Goal: Task Accomplishment & Management: Manage account settings

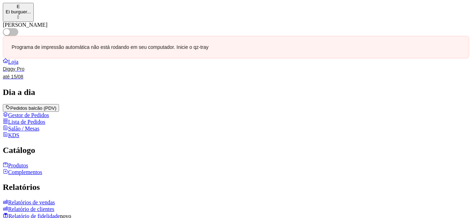
scroll to position [35, 0]
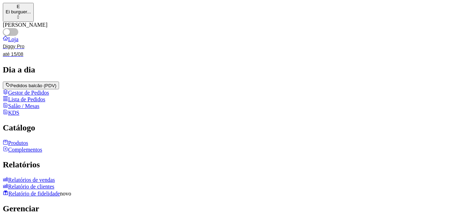
click at [28, 146] on link "Produtos" at bounding box center [15, 143] width 25 height 6
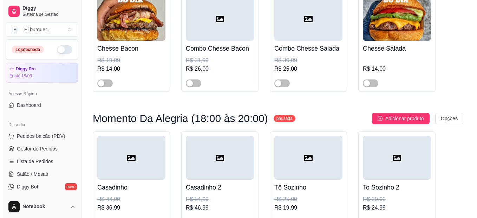
scroll to position [105, 0]
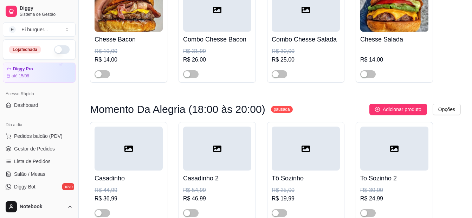
click at [447, 108] on html "Diggy Sistema de Gestão E Ei burguer ... Loja fechada Diggy Pro até 15/08 Acess…" at bounding box center [236, 4] width 472 height 218
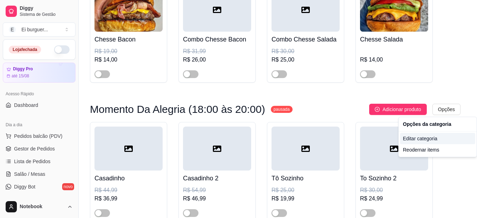
click at [405, 138] on div "Editar categoria" at bounding box center [437, 138] width 75 height 11
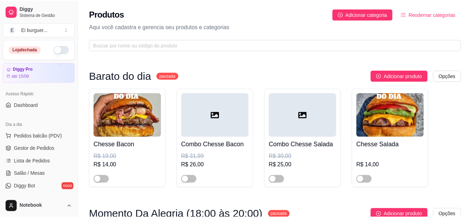
scroll to position [3, 0]
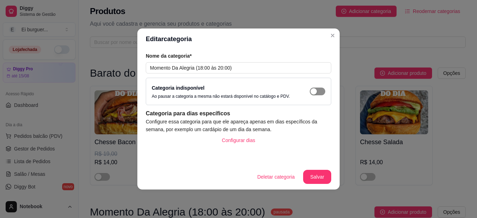
click at [313, 90] on div "button" at bounding box center [314, 91] width 6 height 6
click at [314, 173] on button "Salvar" at bounding box center [317, 177] width 28 height 14
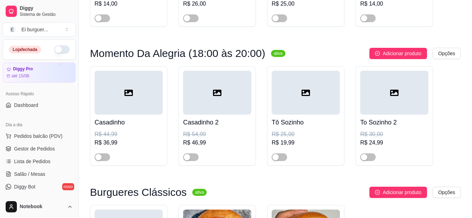
scroll to position [179, 0]
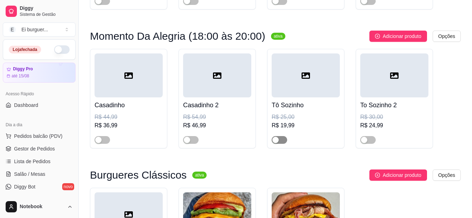
click at [277, 138] on div "button" at bounding box center [275, 140] width 6 height 6
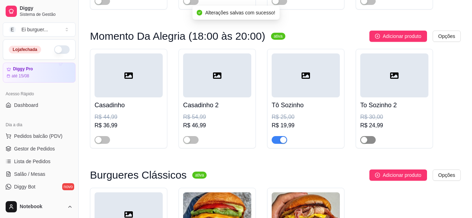
click at [368, 138] on button "button" at bounding box center [367, 140] width 15 height 8
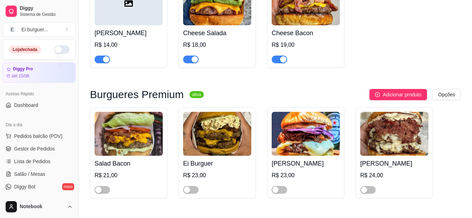
scroll to position [425, 0]
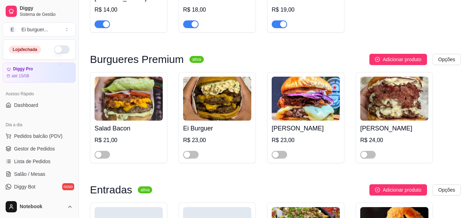
drag, startPoint x: 102, startPoint y: 156, endPoint x: 141, endPoint y: 152, distance: 39.7
click at [103, 156] on button "button" at bounding box center [102, 155] width 15 height 8
click at [188, 153] on div "button" at bounding box center [187, 155] width 6 height 6
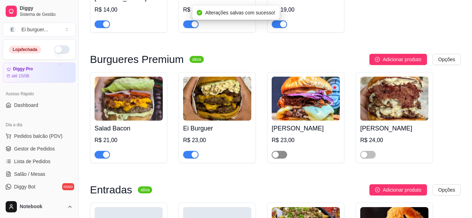
click at [279, 154] on button "button" at bounding box center [279, 155] width 15 height 8
click at [368, 154] on span "button" at bounding box center [367, 155] width 15 height 8
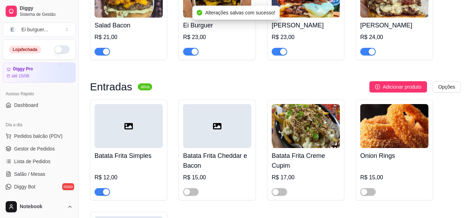
scroll to position [530, 0]
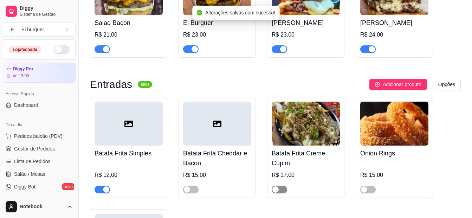
click at [278, 191] on div "button" at bounding box center [275, 189] width 6 height 6
click at [190, 190] on div "button" at bounding box center [187, 189] width 6 height 6
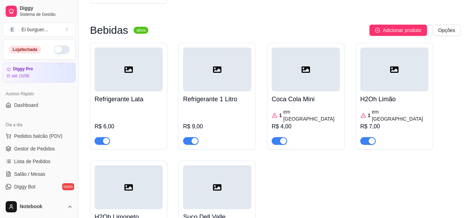
scroll to position [882, 0]
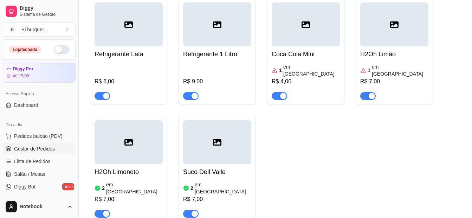
click at [35, 151] on span "Gestor de Pedidos" at bounding box center [34, 148] width 41 height 7
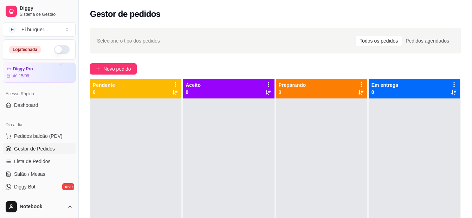
click at [124, 148] on div at bounding box center [135, 207] width 91 height 218
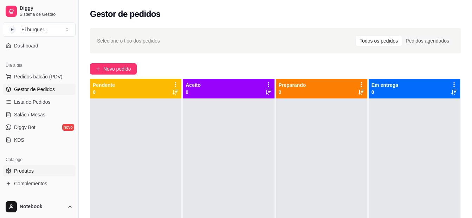
scroll to position [70, 0]
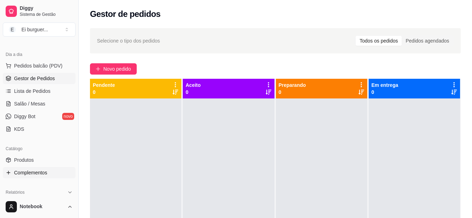
click at [37, 171] on span "Complementos" at bounding box center [30, 172] width 33 height 7
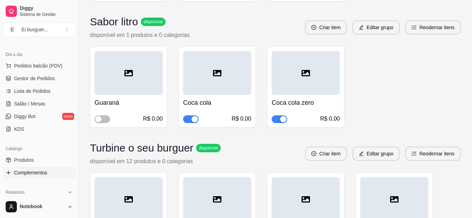
scroll to position [316, 0]
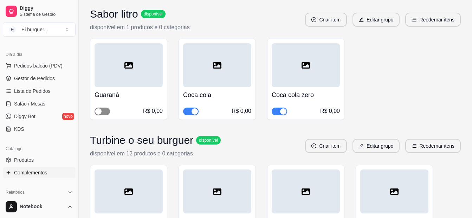
click at [100, 111] on div "button" at bounding box center [98, 111] width 6 height 6
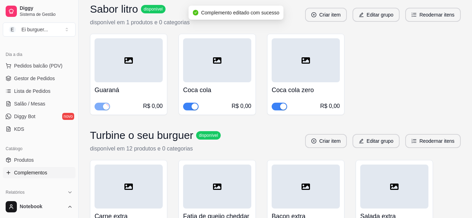
scroll to position [281, 0]
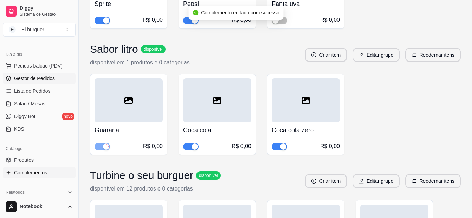
click at [64, 77] on link "Gestor de Pedidos" at bounding box center [39, 78] width 73 height 11
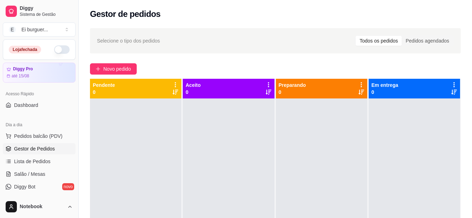
click at [284, 152] on div at bounding box center [321, 207] width 91 height 218
click at [54, 51] on button "button" at bounding box center [61, 49] width 15 height 8
click at [268, 177] on div at bounding box center [228, 207] width 91 height 218
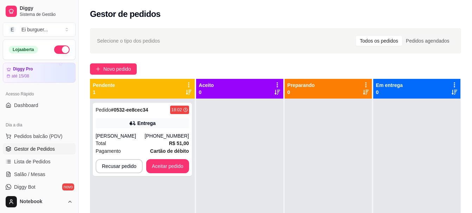
click at [254, 186] on div at bounding box center [239, 204] width 87 height 213
click at [144, 121] on div "Entrega" at bounding box center [146, 123] width 18 height 7
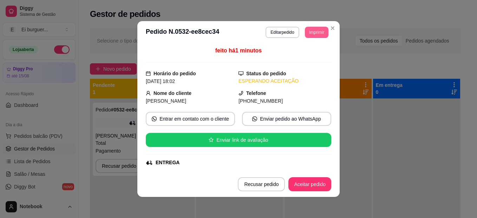
click at [307, 31] on button "Imprimir" at bounding box center [317, 32] width 24 height 11
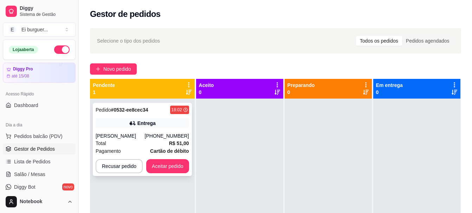
click at [173, 127] on div "Entrega" at bounding box center [143, 123] width 94 height 10
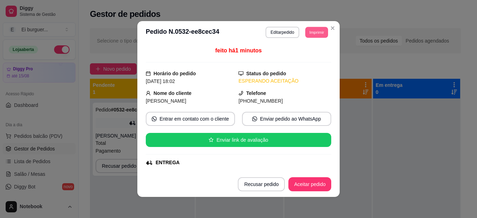
click at [308, 34] on button "Imprimir" at bounding box center [317, 32] width 23 height 11
click at [315, 57] on button "IMPRESSORA" at bounding box center [301, 56] width 51 height 11
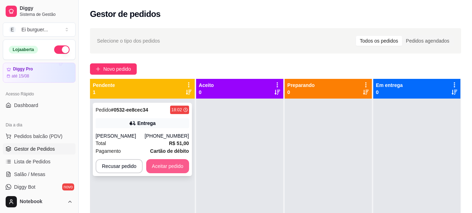
click at [171, 162] on button "Aceitar pedido" at bounding box center [167, 166] width 43 height 14
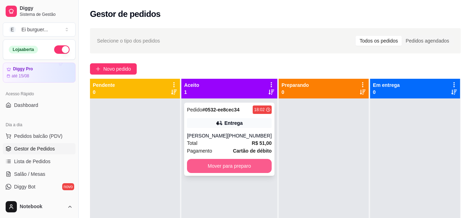
click at [231, 167] on button "Mover para preparo" at bounding box center [229, 166] width 85 height 14
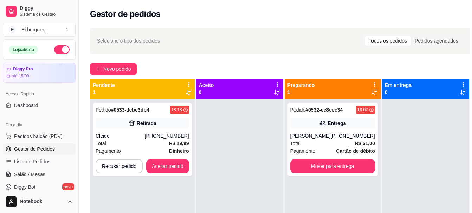
click at [215, 179] on div at bounding box center [239, 204] width 87 height 213
click at [163, 166] on button "Aceitar pedido" at bounding box center [167, 166] width 43 height 14
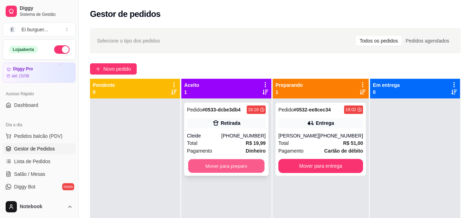
click at [224, 165] on button "Mover para preparo" at bounding box center [226, 166] width 76 height 14
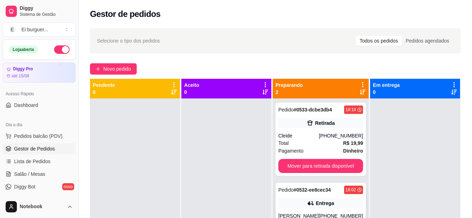
click at [277, 193] on div "Pedido # 0532-ee8cec34 18:02 Entrega Lorenna Oliveira (83) 98869-9440 Total R$ …" at bounding box center [321, 219] width 90 height 73
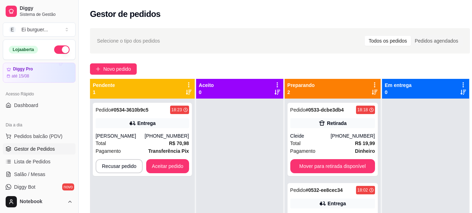
click at [222, 177] on div at bounding box center [239, 204] width 87 height 213
click at [173, 142] on strong "R$ 70,98" at bounding box center [179, 143] width 20 height 6
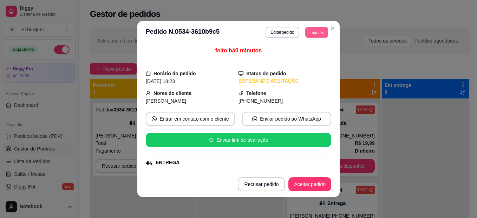
click at [316, 31] on button "Imprimir" at bounding box center [317, 32] width 23 height 11
click at [306, 59] on button "IMPRESSORA" at bounding box center [301, 56] width 51 height 11
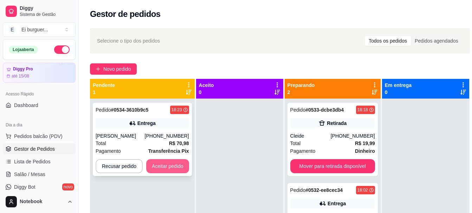
click at [175, 167] on button "Aceitar pedido" at bounding box center [167, 166] width 43 height 14
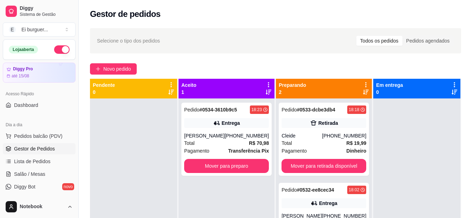
click at [137, 188] on div at bounding box center [133, 207] width 87 height 218
click at [251, 166] on button "Mover para preparo" at bounding box center [227, 166] width 82 height 14
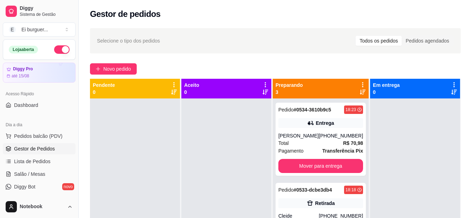
click at [181, 185] on div at bounding box center [226, 207] width 90 height 218
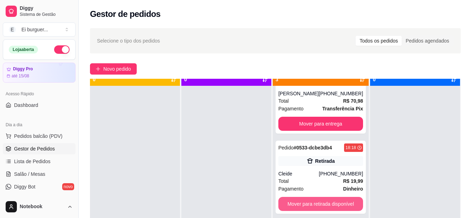
scroll to position [20, 0]
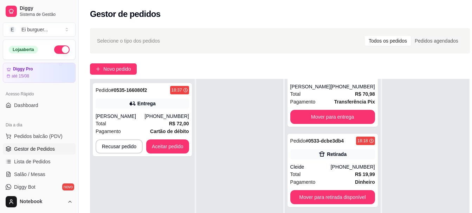
click at [183, 188] on div "Pedido # 0535-166080f2 18:37 Entrega Edilson Lima Figueiredo (83) 98748-4262 To…" at bounding box center [142, 185] width 105 height 213
click at [145, 118] on div "Edilson Lima Figueiredo" at bounding box center [120, 116] width 49 height 7
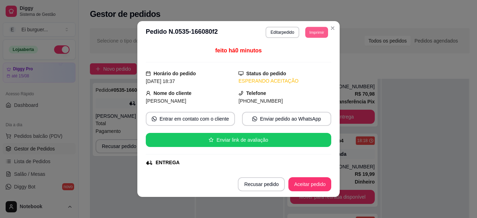
click at [306, 34] on button "Imprimir" at bounding box center [317, 32] width 23 height 11
click at [310, 52] on button "IMPRESSORA" at bounding box center [301, 56] width 49 height 11
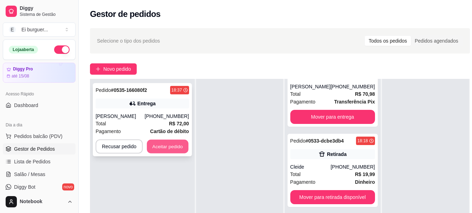
click at [184, 143] on button "Aceitar pedido" at bounding box center [167, 147] width 41 height 14
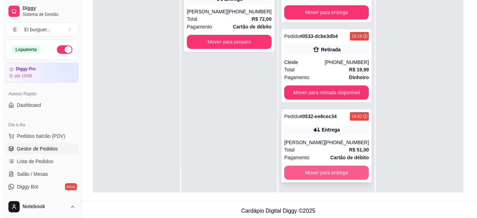
scroll to position [107, 0]
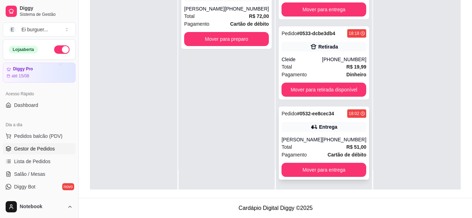
click at [321, 146] on div "Total R$ 51,00" at bounding box center [324, 147] width 85 height 8
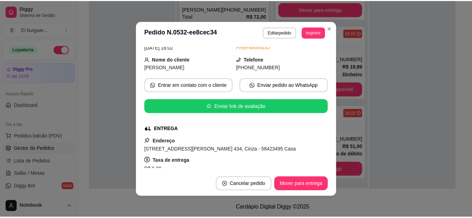
scroll to position [35, 0]
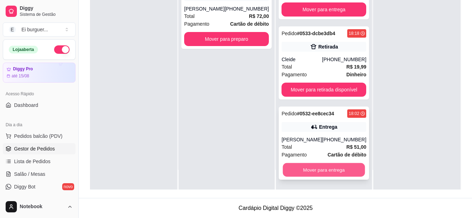
click at [331, 167] on button "Mover para entrega" at bounding box center [324, 170] width 82 height 14
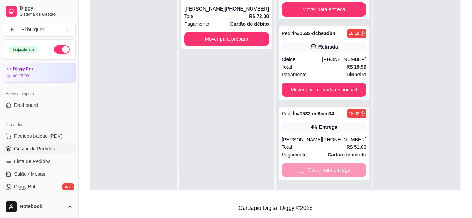
scroll to position [0, 0]
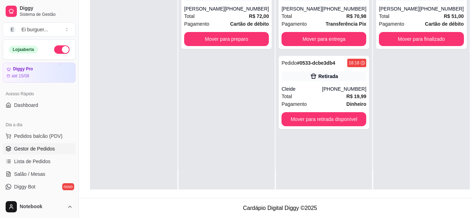
click at [107, 104] on div at bounding box center [133, 81] width 87 height 218
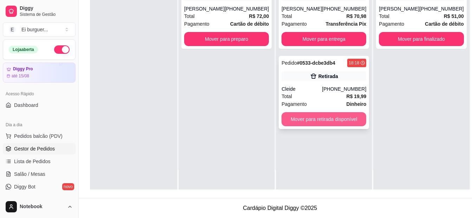
click at [305, 114] on button "Mover para retirada disponível" at bounding box center [324, 119] width 85 height 14
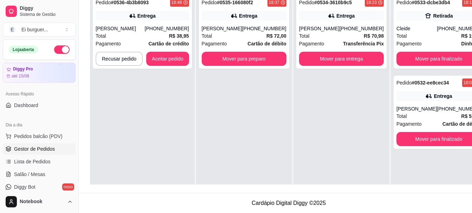
click at [254, 175] on div "Pedido # 0535-166080f2 18:37 Entrega Edilson Lima Figueiredo (83) 98748-4262 To…" at bounding box center [244, 97] width 96 height 213
click at [142, 30] on div "Maria Eduarda Rodrigues" at bounding box center [120, 28] width 49 height 7
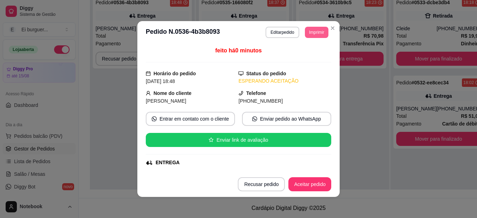
click at [316, 33] on button "Imprimir" at bounding box center [317, 32] width 24 height 11
click at [306, 55] on button "IMPRESSORA" at bounding box center [307, 53] width 41 height 9
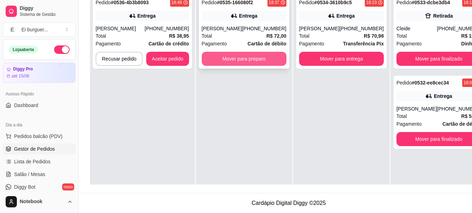
click at [256, 65] on button "Mover para preparo" at bounding box center [244, 59] width 85 height 14
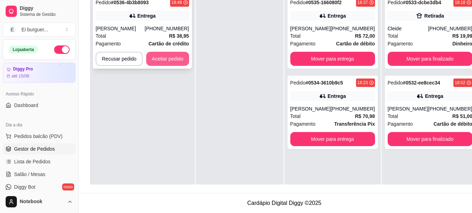
click at [178, 56] on button "Aceitar pedido" at bounding box center [167, 59] width 43 height 14
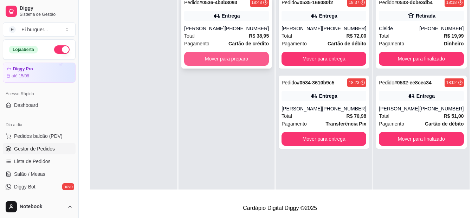
click at [208, 66] on button "Mover para preparo" at bounding box center [226, 59] width 85 height 14
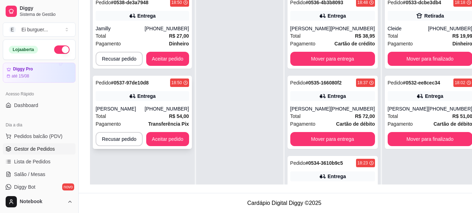
click at [145, 109] on div "Marcella" at bounding box center [120, 108] width 49 height 7
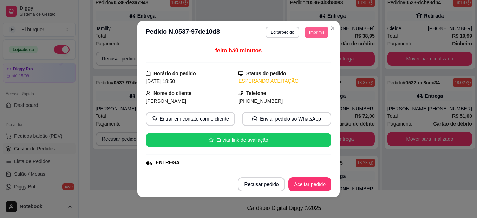
click at [315, 31] on button "Imprimir" at bounding box center [317, 32] width 24 height 11
click at [306, 54] on button "IMPRESSORA" at bounding box center [307, 53] width 41 height 9
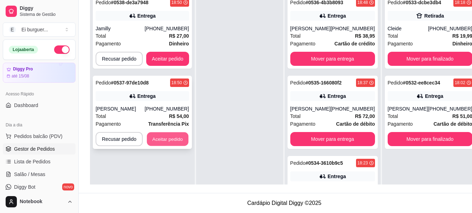
click at [156, 142] on button "Aceitar pedido" at bounding box center [167, 139] width 41 height 14
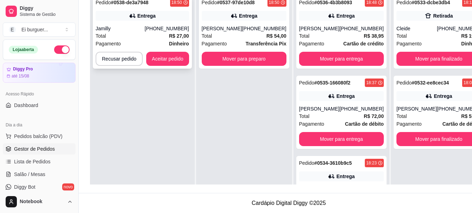
click at [144, 35] on div "Total R$ 27,00" at bounding box center [143, 36] width 94 height 8
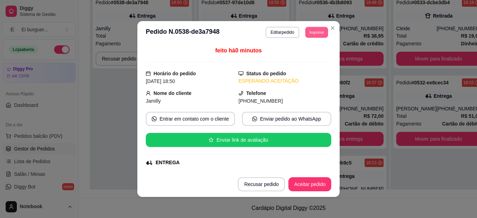
click at [313, 33] on button "Imprimir" at bounding box center [317, 32] width 23 height 11
click at [302, 60] on button "IMPRESSORA" at bounding box center [300, 56] width 49 height 11
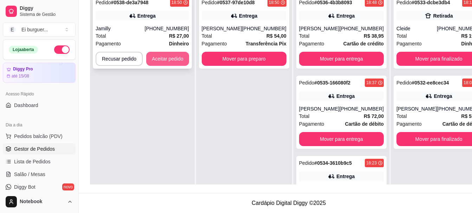
click at [175, 56] on button "Aceitar pedido" at bounding box center [167, 59] width 43 height 14
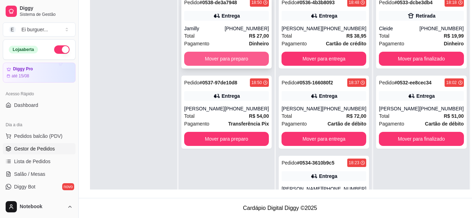
click at [211, 55] on button "Mover para preparo" at bounding box center [226, 59] width 85 height 14
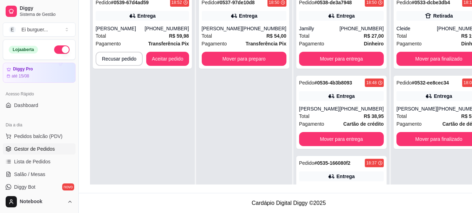
drag, startPoint x: 216, startPoint y: 131, endPoint x: 204, endPoint y: 114, distance: 20.9
click at [212, 127] on div "Pedido # 0537-97de10d8 18:50 Entrega Marcella (83) 99699-0527 Total R$ 54,00 Pa…" at bounding box center [244, 97] width 96 height 213
click at [145, 31] on div "carolina luna" at bounding box center [120, 28] width 49 height 7
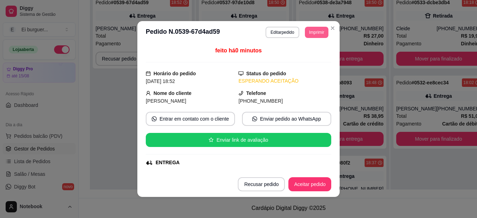
click at [313, 31] on button "Imprimir" at bounding box center [317, 32] width 24 height 11
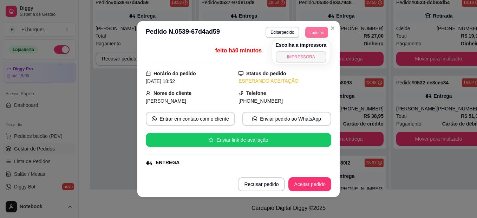
click at [310, 53] on button "IMPRESSORA" at bounding box center [301, 56] width 51 height 11
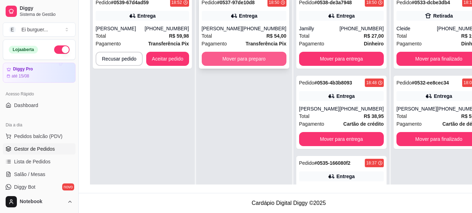
click at [238, 58] on button "Mover para preparo" at bounding box center [244, 59] width 85 height 14
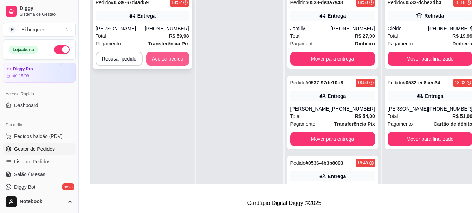
click at [169, 56] on button "Aceitar pedido" at bounding box center [167, 59] width 43 height 14
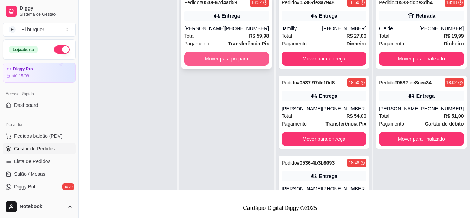
click at [233, 60] on button "Mover para preparo" at bounding box center [226, 59] width 85 height 14
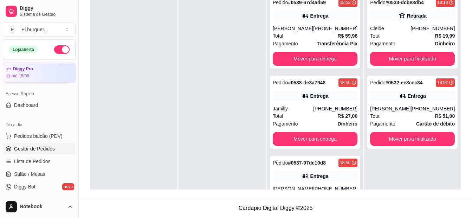
drag, startPoint x: 224, startPoint y: 174, endPoint x: 231, endPoint y: 172, distance: 6.9
click at [225, 170] on div at bounding box center [222, 100] width 87 height 218
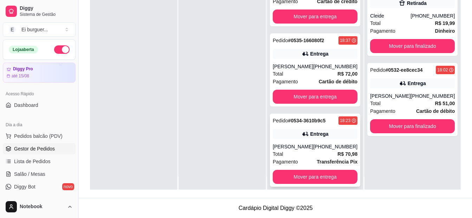
scroll to position [20, 0]
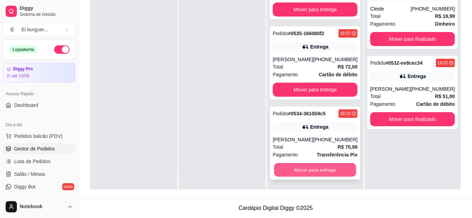
click at [312, 165] on button "Mover para entrega" at bounding box center [315, 170] width 82 height 14
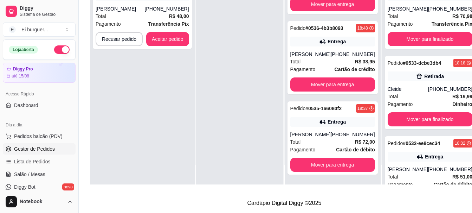
scroll to position [246, 0]
click at [113, 114] on div "Pedido # 0540-3490da80 18:59 Entrega Camila Sampaio (83) 98845-6816 Total R$ 48…" at bounding box center [142, 78] width 105 height 213
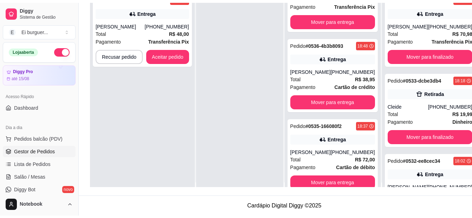
scroll to position [0, 0]
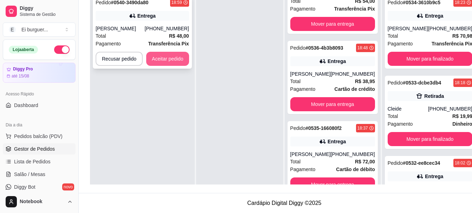
click at [175, 56] on button "Aceitar pedido" at bounding box center [167, 59] width 43 height 14
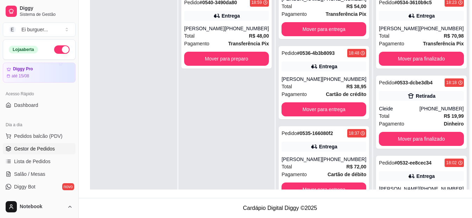
scroll to position [204, 0]
click at [213, 26] on div "Camila Sampaio" at bounding box center [204, 28] width 40 height 7
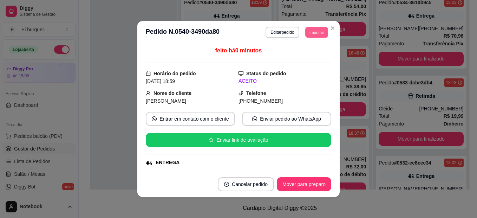
click at [308, 30] on button "Imprimir" at bounding box center [317, 32] width 23 height 11
click at [300, 54] on button "IMPRESSORA" at bounding box center [301, 56] width 51 height 11
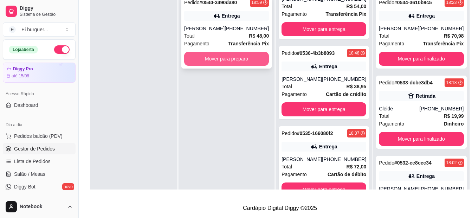
click at [219, 58] on button "Mover para preparo" at bounding box center [226, 59] width 85 height 14
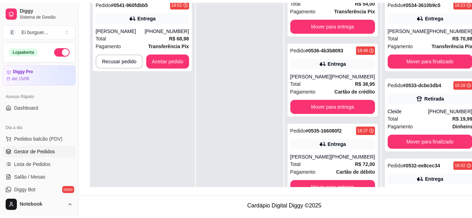
scroll to position [335, 0]
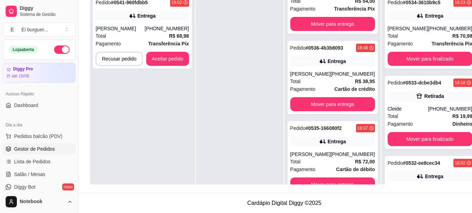
click at [129, 96] on div "Pedido # 0541-960fdbb5 19:02 Entrega Silvia Carla (83) 98198-0575 Total R$ 68,9…" at bounding box center [142, 97] width 105 height 213
click at [141, 24] on div "Pedido # 0541-960fdbb5 19:02 Entrega Silvia Carla (83) 98198-0575 Total R$ 68,9…" at bounding box center [142, 31] width 99 height 73
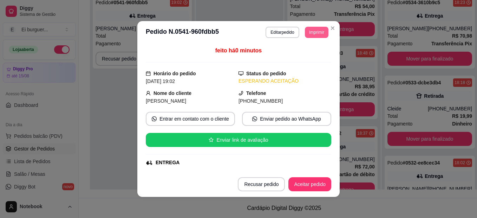
click at [305, 36] on button "Imprimir" at bounding box center [317, 32] width 24 height 11
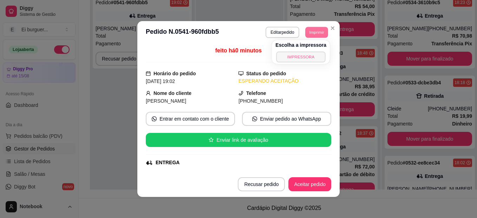
click at [304, 57] on button "IMPRESSORA" at bounding box center [301, 56] width 49 height 11
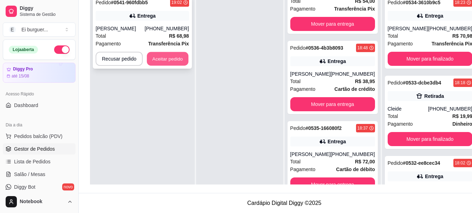
click at [178, 61] on button "Aceitar pedido" at bounding box center [167, 59] width 41 height 14
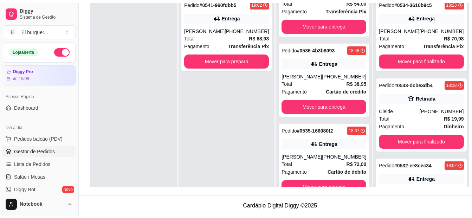
scroll to position [284, 0]
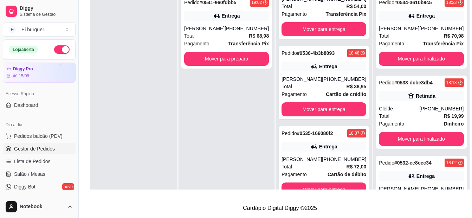
click at [242, 169] on div "Pedido # 0541-960fdbb5 19:02 Entrega Silvia Carla (83) 98198-0575 Total R$ 68,9…" at bounding box center [227, 100] width 96 height 218
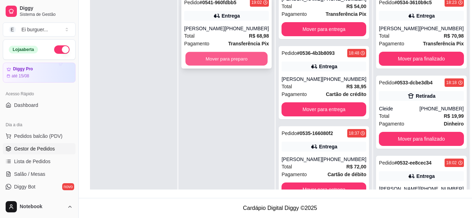
click at [254, 63] on button "Mover para preparo" at bounding box center [227, 59] width 82 height 14
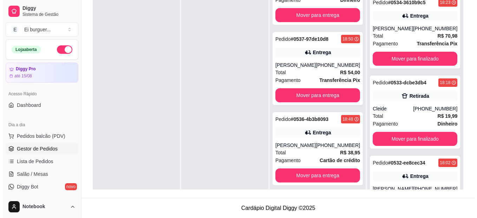
scroll to position [364, 0]
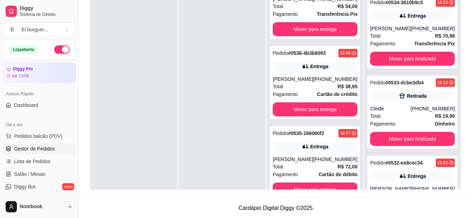
click at [175, 183] on div at bounding box center [133, 100] width 87 height 218
click at [53, 134] on span "Pedidos balcão (PDV)" at bounding box center [38, 136] width 49 height 7
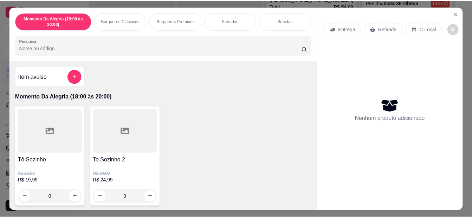
scroll to position [141, 0]
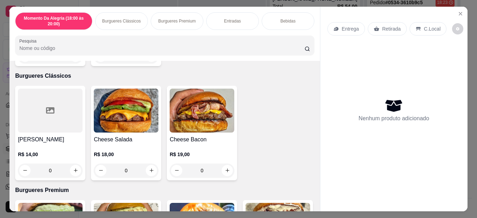
click at [74, 165] on div "0" at bounding box center [50, 170] width 65 height 14
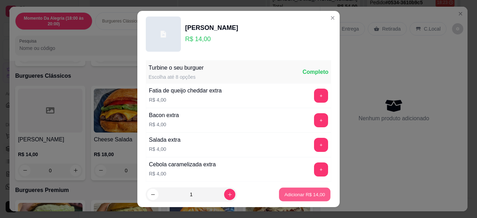
click at [291, 191] on button "Adicionar R$ 14,00" at bounding box center [305, 195] width 52 height 14
type input "1"
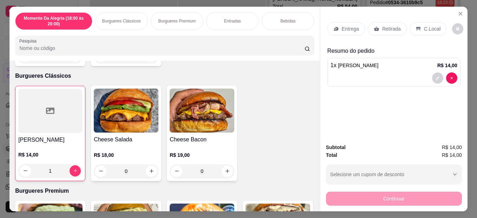
click at [347, 25] on p "Entrega" at bounding box center [350, 28] width 17 height 7
click at [455, 8] on button "Close" at bounding box center [460, 13] width 11 height 11
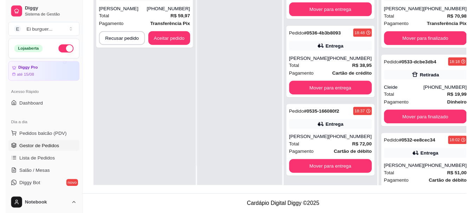
scroll to position [423, 0]
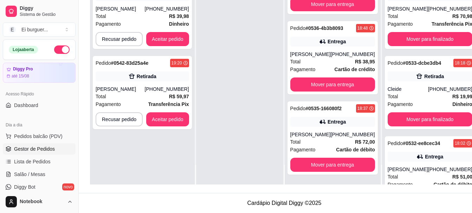
click at [153, 179] on div "Pedido # 0543-a2de37ec 19:21 Retirada Martha Barros (87) 99140-3415 Total R$ 39…" at bounding box center [142, 78] width 105 height 213
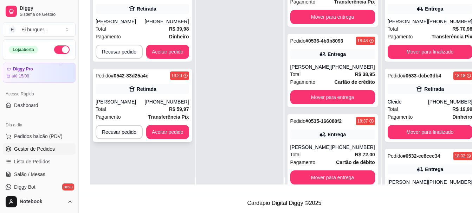
scroll to position [0, 0]
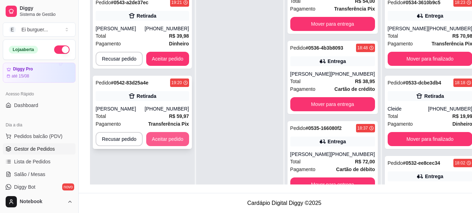
click at [175, 141] on button "Aceitar pedido" at bounding box center [167, 139] width 43 height 14
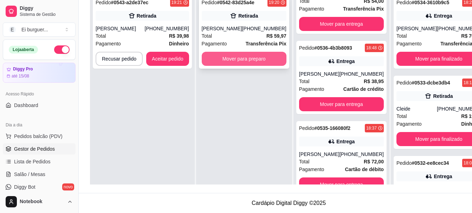
click at [239, 57] on button "Mover para preparo" at bounding box center [244, 59] width 85 height 14
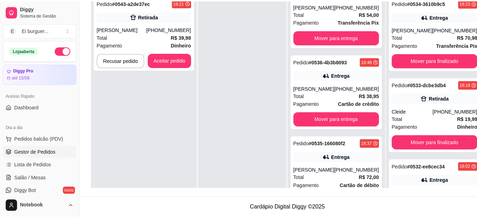
scroll to position [444, 0]
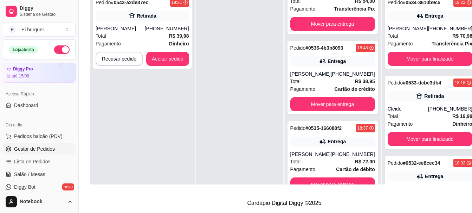
click at [209, 87] on div at bounding box center [239, 97] width 87 height 213
click at [171, 61] on button "Aceitar pedido" at bounding box center [167, 59] width 41 height 14
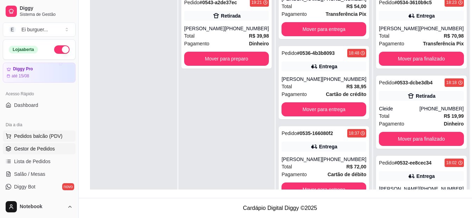
click at [46, 131] on button "Pedidos balcão (PDV)" at bounding box center [39, 135] width 73 height 11
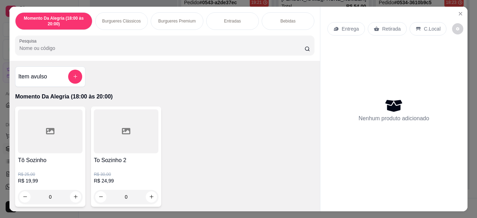
click at [253, 125] on div "Tô Sozinho R$ 25,00 R$ 19,99 0 To Sozinho 2 R$ 30,00 R$ 24,99 0" at bounding box center [165, 157] width 300 height 100
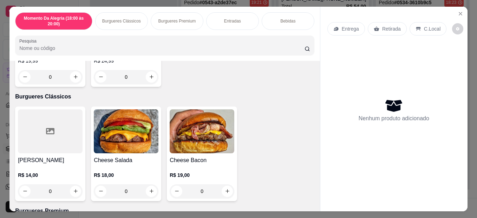
scroll to position [141, 0]
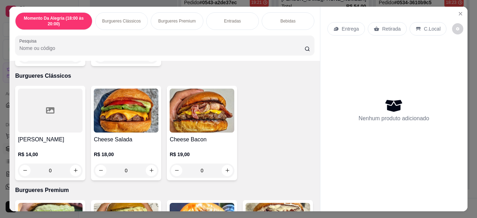
click at [72, 166] on div "0" at bounding box center [50, 170] width 65 height 14
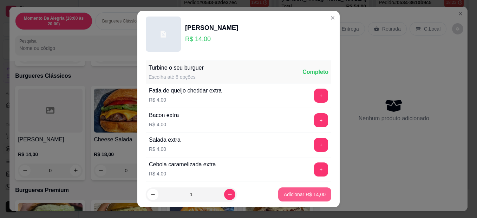
click at [311, 195] on p "Adicionar R$ 14,00" at bounding box center [305, 194] width 42 height 7
type input "1"
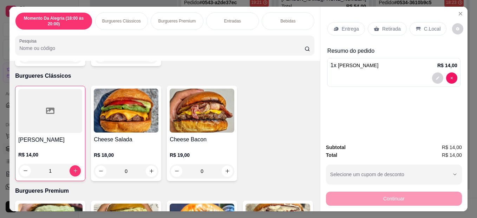
click at [353, 28] on p "Entrega" at bounding box center [350, 28] width 17 height 7
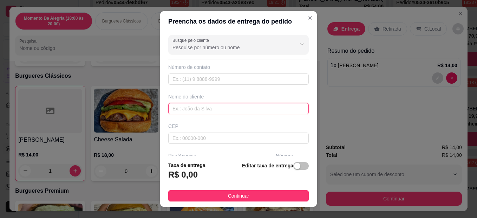
click at [209, 111] on input "text" at bounding box center [238, 108] width 141 height 11
type input "Aldenise santana"
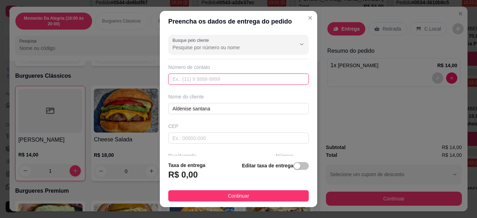
click at [223, 80] on input "text" at bounding box center [238, 78] width 141 height 11
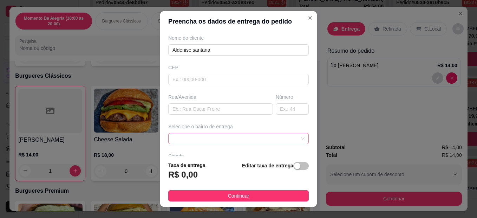
scroll to position [70, 0]
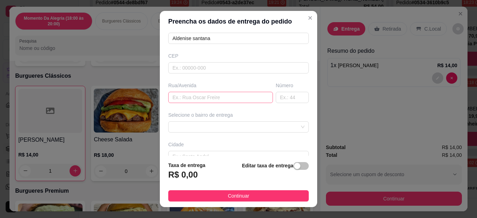
type input "(83) 98123-6052"
click at [204, 98] on input "text" at bounding box center [220, 97] width 105 height 11
type input "rua pastor jose lopes de albuquerque"
click at [278, 97] on input "text" at bounding box center [292, 97] width 33 height 11
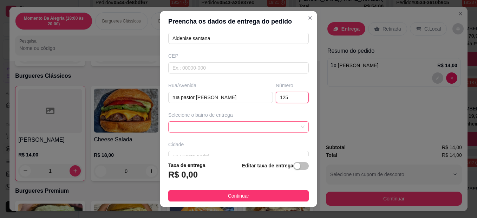
click at [269, 121] on div at bounding box center [238, 126] width 141 height 11
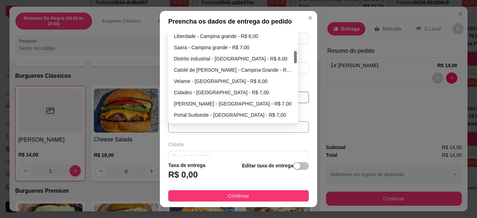
scroll to position [153, 0]
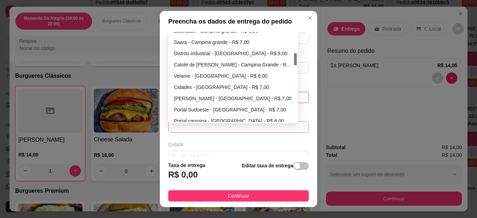
drag, startPoint x: 293, startPoint y: 38, endPoint x: 293, endPoint y: 59, distance: 21.1
click at [294, 59] on div at bounding box center [295, 59] width 3 height 12
type input "125"
click at [265, 107] on div "Portal Sudoeste - Campina Grande - R$ 7,00" at bounding box center [233, 110] width 119 height 8
type input "Campina Grande"
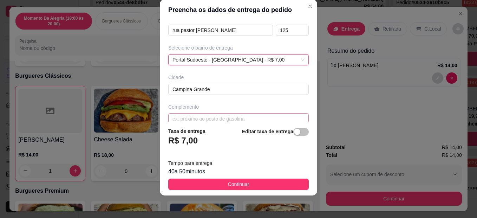
scroll to position [136, 0]
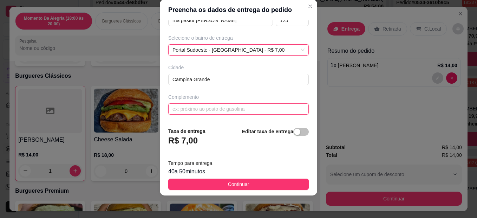
click at [224, 108] on input "text" at bounding box center [238, 108] width 141 height 11
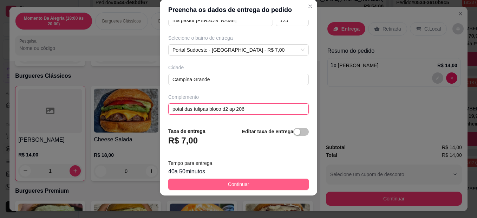
type input "potal das tulipas bloco d2 ap 206"
click at [262, 183] on button "Continuar" at bounding box center [238, 184] width 141 height 11
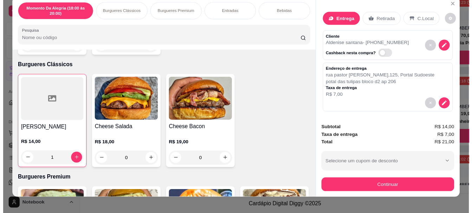
scroll to position [19, 0]
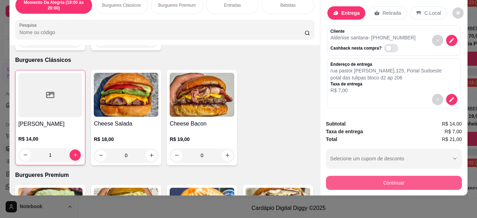
click at [390, 180] on button "Continuar" at bounding box center [394, 183] width 136 height 14
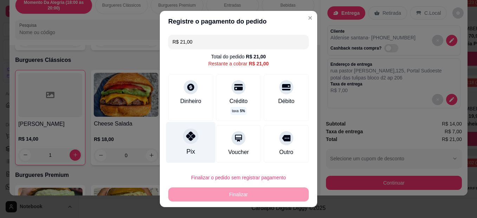
click at [175, 131] on div "Pix" at bounding box center [191, 142] width 50 height 41
type input "R$ 0,00"
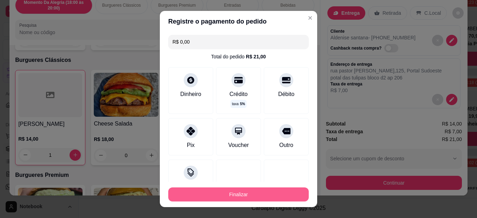
click at [229, 192] on button "Finalizar" at bounding box center [238, 194] width 141 height 14
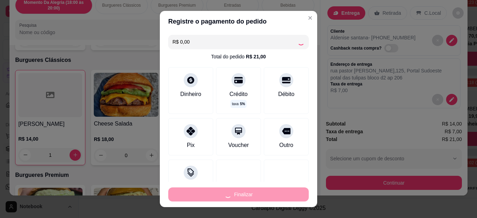
type input "0"
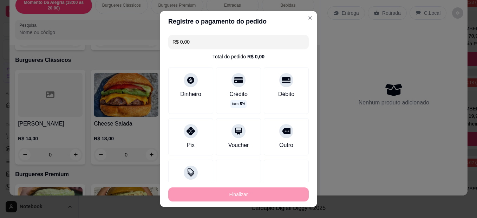
type input "-R$ 21,00"
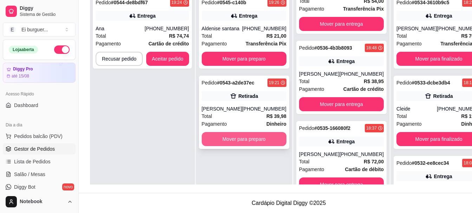
click at [238, 139] on button "Mover para preparo" at bounding box center [244, 139] width 85 height 14
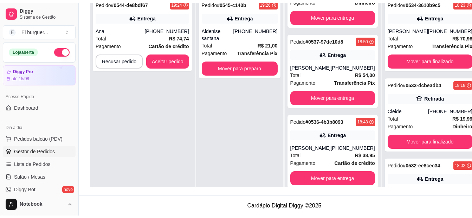
scroll to position [525, 0]
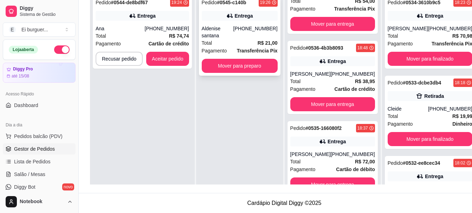
click at [233, 30] on div "Aldenise santana" at bounding box center [218, 32] width 32 height 14
click at [140, 20] on div "Entrega" at bounding box center [143, 16] width 94 height 10
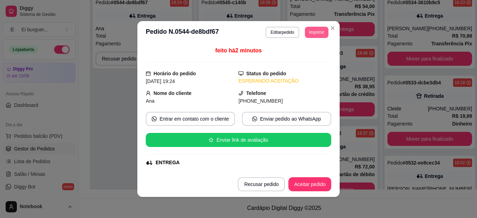
click at [306, 36] on button "Imprimir" at bounding box center [317, 32] width 24 height 11
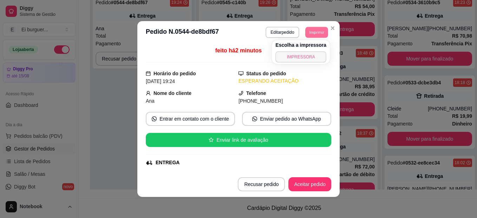
click at [299, 60] on button "IMPRESSORA" at bounding box center [301, 56] width 51 height 11
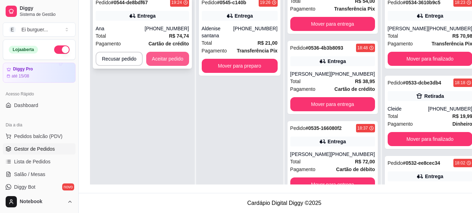
click at [161, 61] on button "Aceitar pedido" at bounding box center [167, 59] width 43 height 14
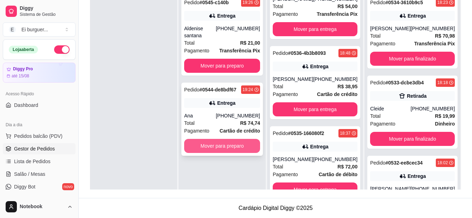
click at [224, 141] on button "Mover para preparo" at bounding box center [222, 146] width 76 height 14
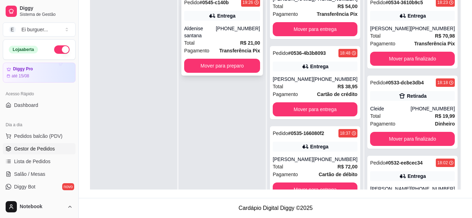
click at [213, 39] on div "Total R$ 21,00" at bounding box center [222, 43] width 76 height 8
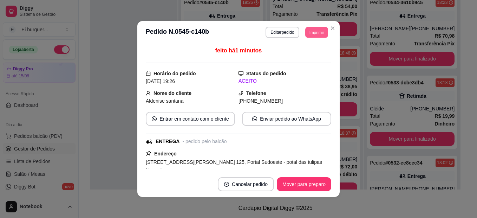
click at [316, 28] on button "Imprimir" at bounding box center [317, 32] width 23 height 11
click at [312, 58] on button "IMPRESSORA" at bounding box center [307, 53] width 41 height 9
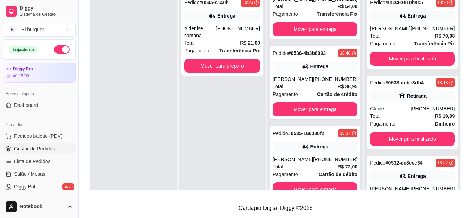
click at [112, 136] on div at bounding box center [133, 100] width 87 height 218
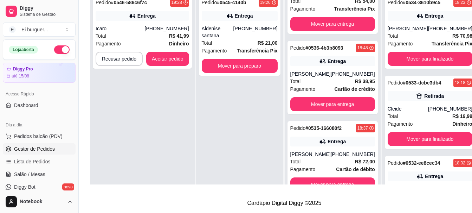
click at [231, 100] on div "Pedido # 0545-c140b 19:26 Entrega Aldenise santana (83) 98123-6052 Total R$ 21,…" at bounding box center [239, 97] width 87 height 213
click at [144, 24] on div "Pedido # 0546-586c6f7c 19:28 Entrega Icaro (83) 99883-4472 Total R$ 41,99 Pagam…" at bounding box center [142, 31] width 99 height 73
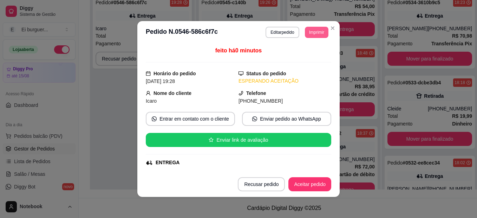
click at [315, 33] on button "Imprimir" at bounding box center [317, 32] width 24 height 11
click at [307, 58] on button "IMPRESSORA" at bounding box center [307, 53] width 41 height 9
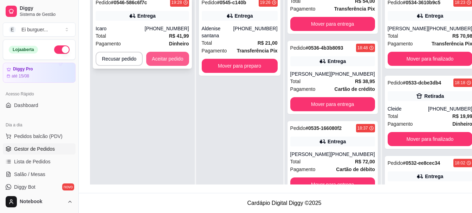
click at [163, 58] on button "Aceitar pedido" at bounding box center [167, 59] width 43 height 14
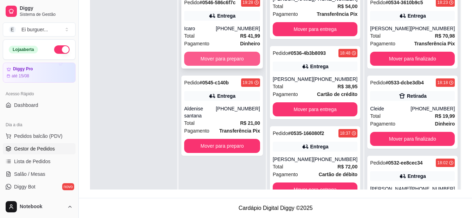
click at [205, 57] on button "Mover para preparo" at bounding box center [222, 59] width 76 height 14
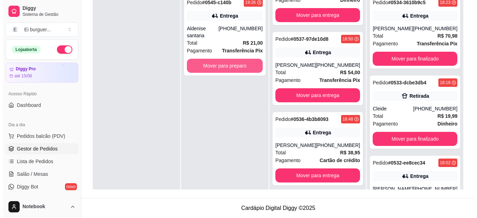
scroll to position [685, 0]
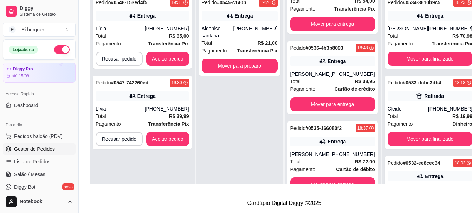
click at [234, 121] on div "Pedido # 0545-c140b 19:26 Entrega Aldenise santana (83) 98123-6052 Total R$ 21,…" at bounding box center [239, 97] width 87 height 213
click at [171, 137] on button "Aceitar pedido" at bounding box center [167, 139] width 43 height 14
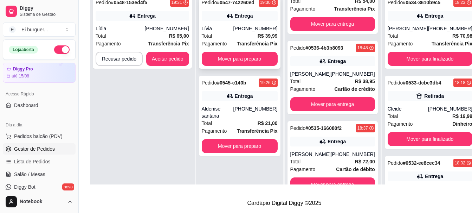
click at [232, 26] on div "Lívia" at bounding box center [218, 28] width 32 height 7
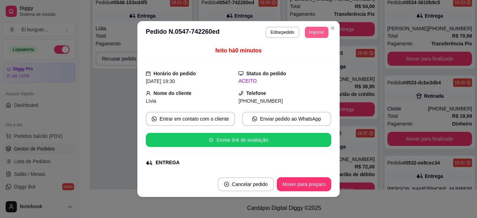
click at [309, 34] on button "Imprimir" at bounding box center [317, 32] width 24 height 11
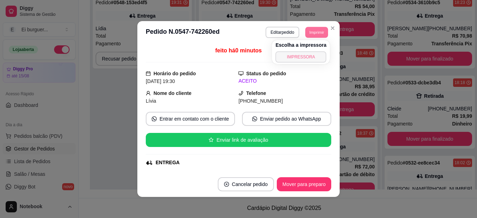
click at [306, 58] on button "IMPRESSORA" at bounding box center [301, 56] width 51 height 11
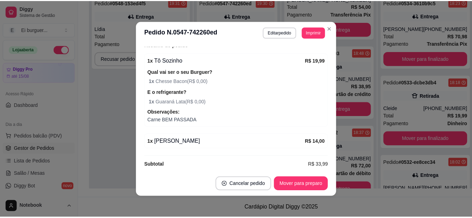
scroll to position [232, 0]
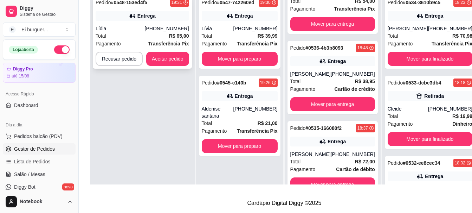
click at [124, 33] on div "Total R$ 65,00" at bounding box center [143, 36] width 94 height 8
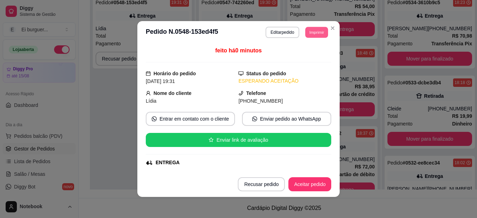
click at [306, 28] on button "Imprimir" at bounding box center [317, 32] width 23 height 11
click at [287, 59] on button "IMPRESSORA" at bounding box center [301, 56] width 51 height 11
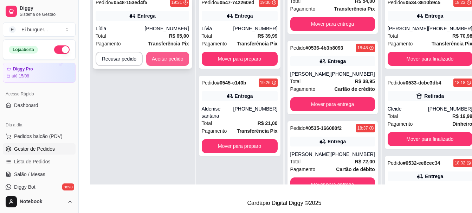
click at [165, 63] on button "Aceitar pedido" at bounding box center [167, 59] width 43 height 14
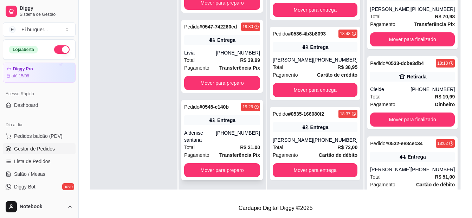
scroll to position [20, 0]
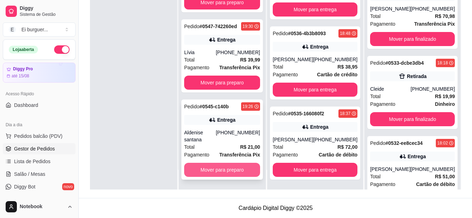
click at [219, 170] on button "Mover para preparo" at bounding box center [222, 170] width 76 height 14
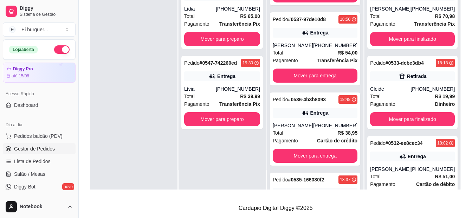
scroll to position [765, 0]
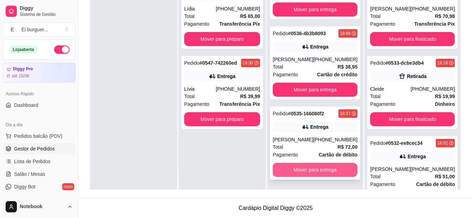
click at [326, 174] on button "Mover para entrega" at bounding box center [315, 170] width 85 height 14
click at [325, 169] on button "Mover para entrega" at bounding box center [315, 170] width 85 height 14
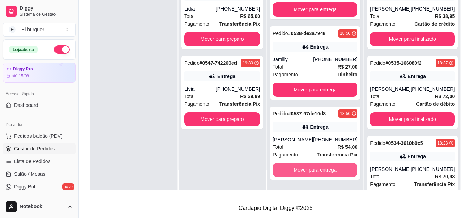
scroll to position [591, 0]
click at [325, 169] on button "Mover para entrega" at bounding box center [315, 170] width 85 height 14
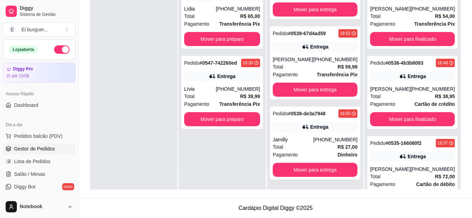
click at [200, 166] on div "Pedido # 0548-153ed4f5 19:31 Entrega Lídia (83) 98666-5584 Total R$ 65,00 Pagam…" at bounding box center [222, 81] width 87 height 218
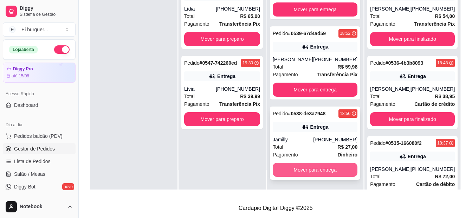
click at [309, 171] on button "Mover para entrega" at bounding box center [315, 170] width 85 height 14
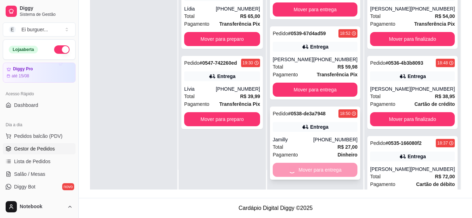
scroll to position [430, 0]
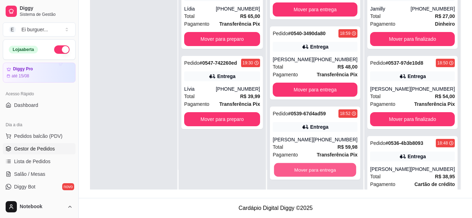
click at [309, 171] on button "Mover para entrega" at bounding box center [315, 170] width 82 height 14
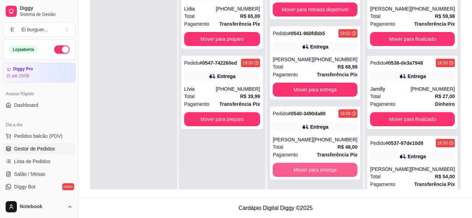
scroll to position [350, 0]
click at [115, 77] on div at bounding box center [133, 81] width 87 height 218
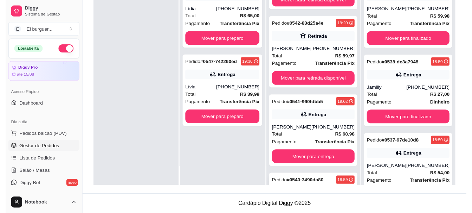
scroll to position [245, 0]
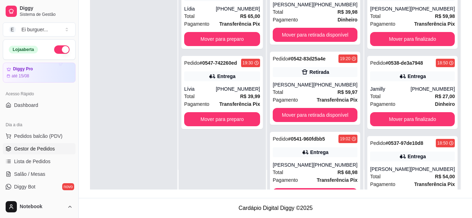
click at [207, 182] on div "Pedido # 0548-153ed4f5 19:31 Entrega Lídia (83) 98666-5584 Total R$ 65,00 Pagam…" at bounding box center [222, 81] width 87 height 218
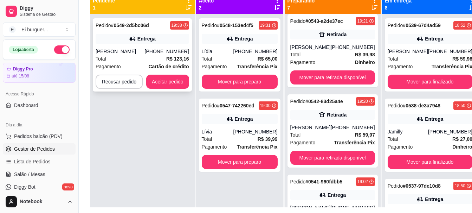
scroll to position [72, 0]
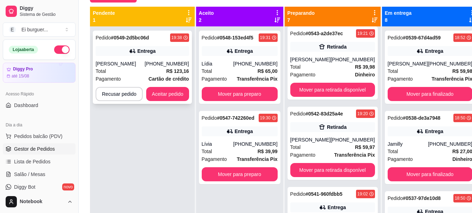
click at [140, 56] on div "Entrega" at bounding box center [143, 51] width 94 height 10
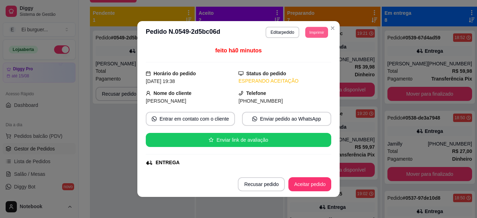
click at [316, 28] on button "Imprimir" at bounding box center [317, 32] width 23 height 11
click at [314, 57] on button "IMPRESSORA" at bounding box center [301, 56] width 51 height 11
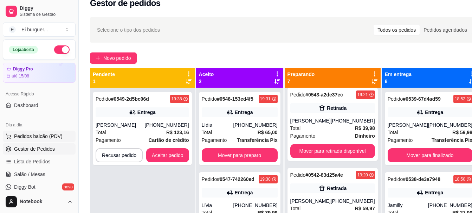
scroll to position [0, 0]
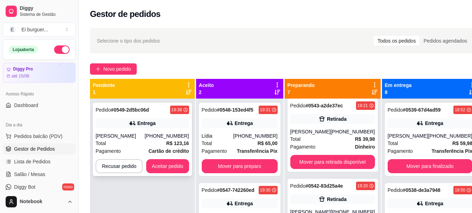
click at [132, 133] on div "Ludmilla Batista" at bounding box center [120, 135] width 49 height 7
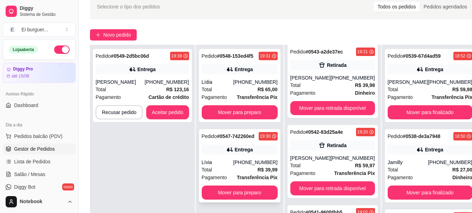
scroll to position [70, 0]
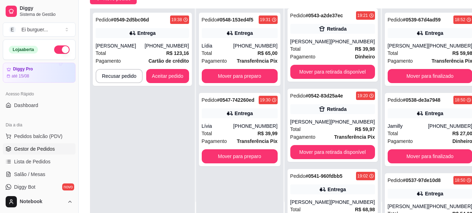
click at [163, 129] on div "Pedido # 0549-2d5bc06d 19:38 Entrega Ludmilla Batista (83) 98630-9391 Total R$ …" at bounding box center [142, 114] width 105 height 213
click at [242, 156] on button "Mover para preparo" at bounding box center [240, 156] width 74 height 14
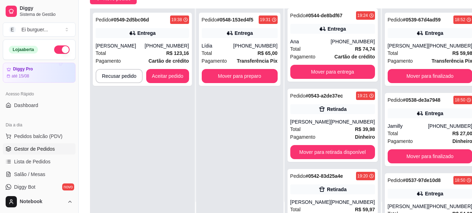
scroll to position [325, 0]
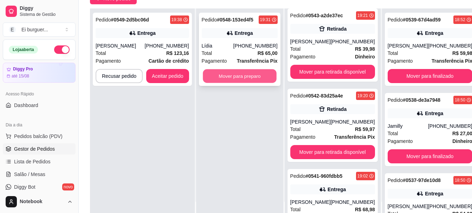
click at [248, 76] on button "Mover para preparo" at bounding box center [240, 76] width 74 height 14
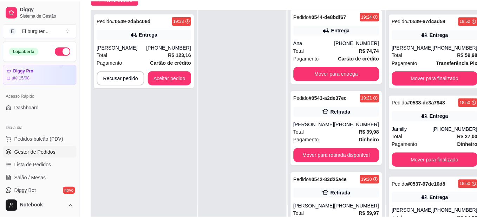
scroll to position [405, 0]
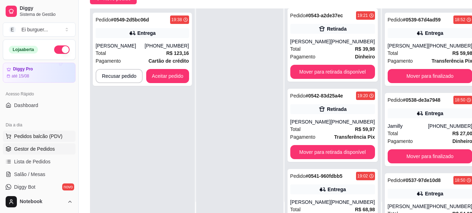
click at [47, 135] on span "Pedidos balcão (PDV)" at bounding box center [38, 136] width 49 height 7
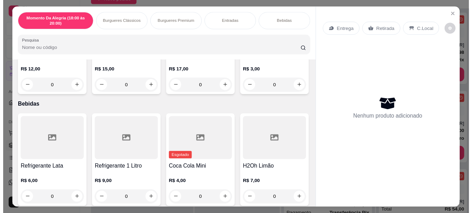
scroll to position [492, 0]
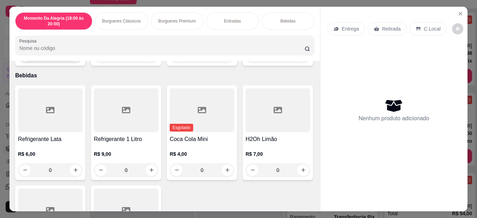
click at [73, 58] on icon "increase-product-quantity" at bounding box center [75, 55] width 5 height 5
type input "1"
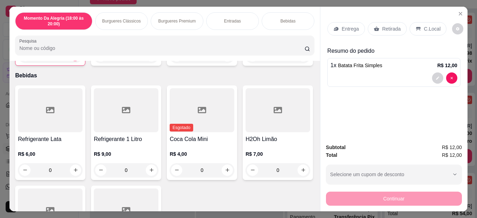
click at [384, 28] on p "Retirada" at bounding box center [392, 28] width 19 height 7
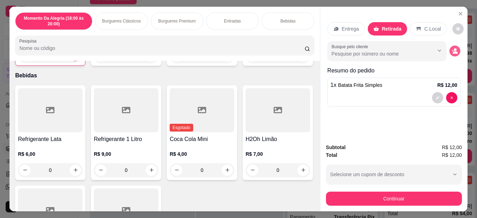
click at [453, 48] on icon "decrease-product-quantity" at bounding box center [455, 51] width 6 height 6
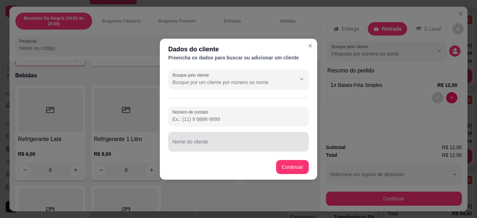
click at [218, 148] on div at bounding box center [239, 142] width 132 height 14
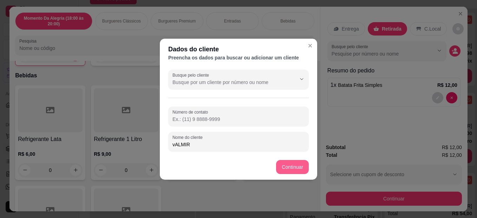
type input "vALMIR"
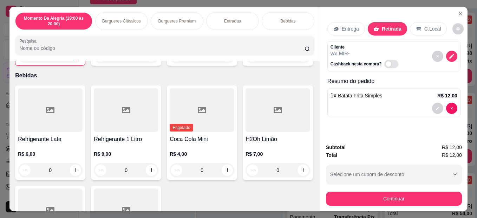
click at [361, 186] on div "Subtotal R$ 12,00 Total R$ 12,00 Selecione um cupom de desconto Selecione um cu…" at bounding box center [394, 174] width 136 height 62
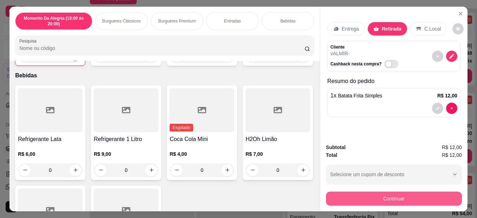
click at [366, 192] on button "Continuar" at bounding box center [394, 199] width 136 height 14
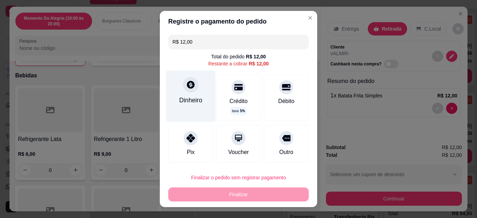
click at [190, 81] on div at bounding box center [190, 84] width 15 height 15
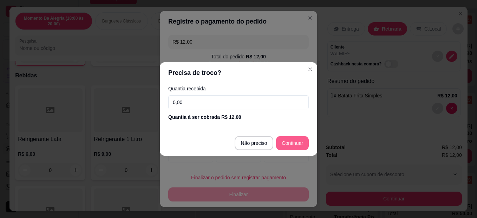
type input "R$ 0,00"
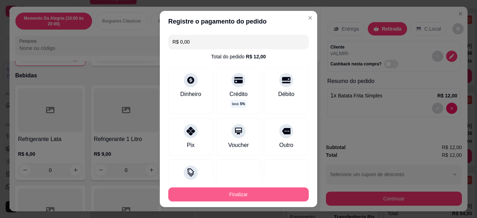
click at [264, 192] on button "Finalizar" at bounding box center [238, 194] width 141 height 14
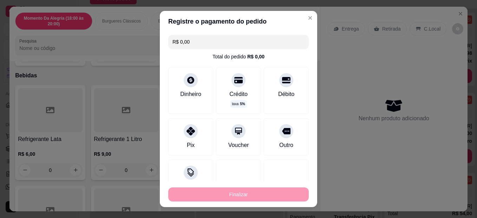
type input "0"
type input "-R$ 12,00"
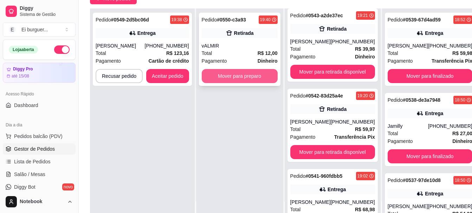
click at [226, 72] on button "Mover para preparo" at bounding box center [240, 76] width 76 height 14
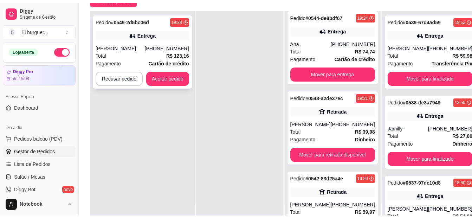
scroll to position [485, 0]
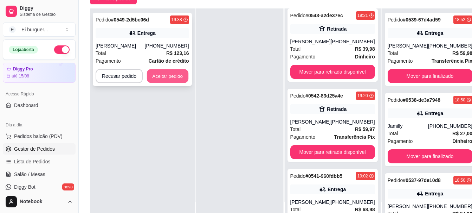
click at [174, 75] on button "Aceitar pedido" at bounding box center [167, 76] width 41 height 14
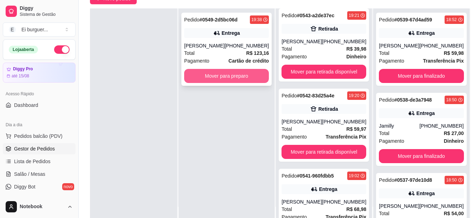
click at [229, 76] on button "Mover para preparo" at bounding box center [226, 76] width 85 height 14
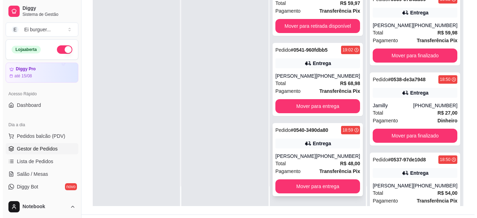
scroll to position [107, 0]
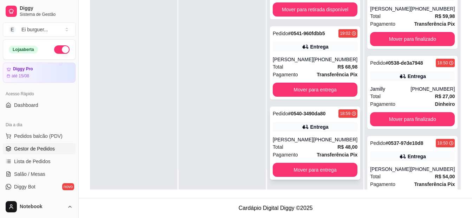
click at [303, 140] on div "Camila Sampaio" at bounding box center [293, 139] width 40 height 7
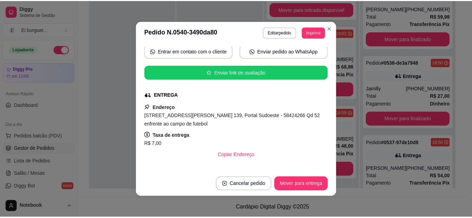
scroll to position [70, 0]
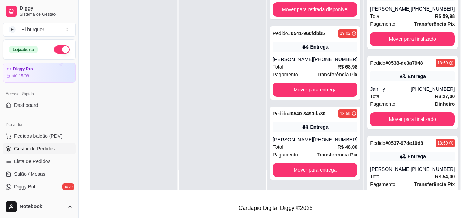
drag, startPoint x: 236, startPoint y: 144, endPoint x: 236, endPoint y: 154, distance: 10.2
click at [236, 144] on div at bounding box center [222, 81] width 87 height 218
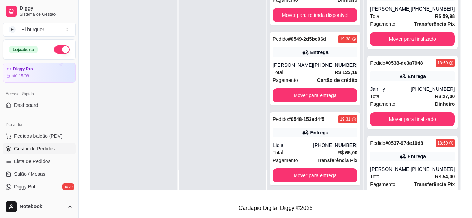
scroll to position [35, 0]
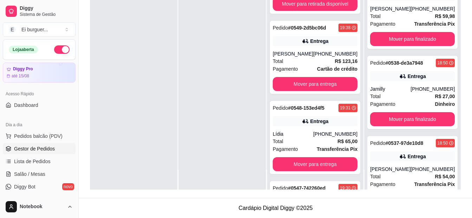
click at [161, 178] on div at bounding box center [133, 81] width 87 height 218
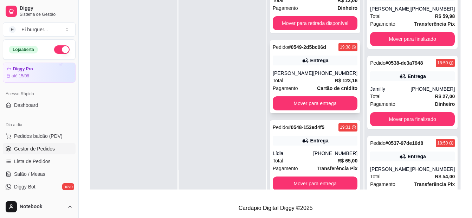
scroll to position [0, 0]
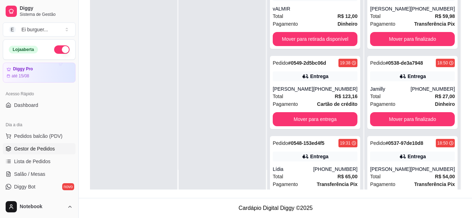
click at [240, 127] on div at bounding box center [222, 81] width 87 height 218
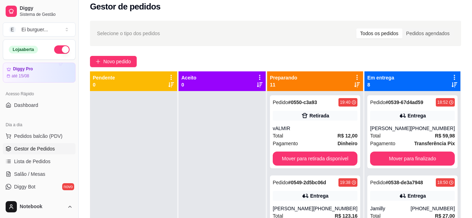
scroll to position [2, 0]
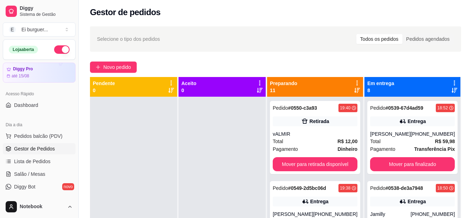
click at [175, 175] on div at bounding box center [133, 206] width 87 height 218
click at [166, 187] on div at bounding box center [133, 206] width 87 height 218
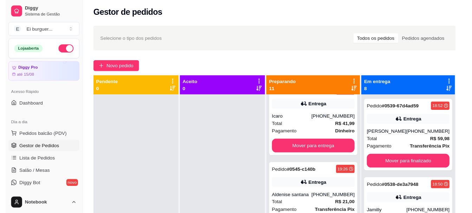
scroll to position [387, 0]
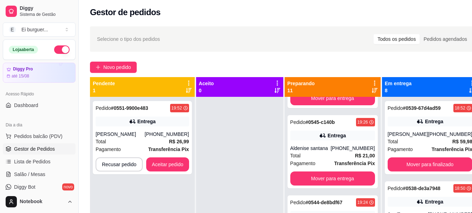
click at [269, 165] on div at bounding box center [239, 203] width 87 height 213
click at [154, 141] on div "Total R$ 26,99" at bounding box center [143, 141] width 94 height 8
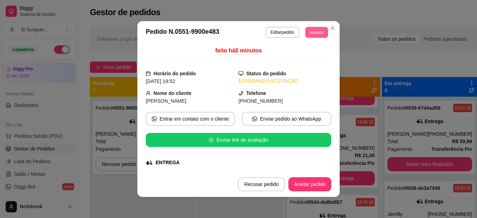
click at [307, 33] on button "Imprimir" at bounding box center [317, 32] width 23 height 11
click at [306, 52] on button "IMPRESSORA" at bounding box center [301, 56] width 51 height 11
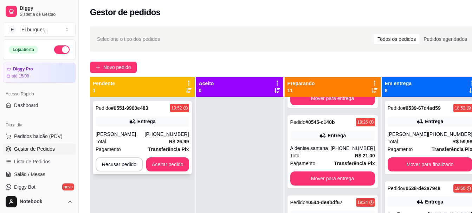
click at [156, 156] on div "Pedido # 0551-9900e483 19:52 Entrega Sonayara Rocha (83) 99182-4586 Total R$ 26…" at bounding box center [142, 137] width 99 height 73
click at [168, 165] on button "Aceitar pedido" at bounding box center [167, 165] width 41 height 14
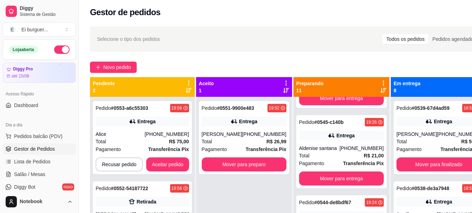
drag, startPoint x: 201, startPoint y: 60, endPoint x: 133, endPoint y: 59, distance: 68.2
click at [201, 60] on div "Selecione o tipo dos pedidos Todos os pedidos Pedidos agendados Novo pedido Pen…" at bounding box center [289, 160] width 420 height 276
click at [58, 51] on button "button" at bounding box center [61, 49] width 15 height 8
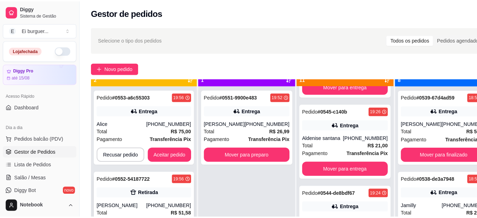
scroll to position [20, 0]
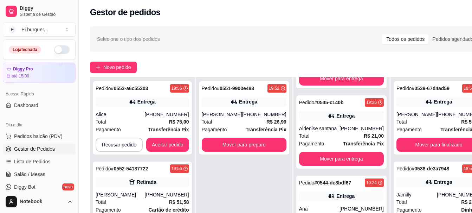
drag, startPoint x: 223, startPoint y: 171, endPoint x: 205, endPoint y: 160, distance: 20.4
click at [223, 171] on div "Pedido # 0551-9900e483 19:52 Entrega Sonayara Rocha (83) 99182-4586 Total R$ 26…" at bounding box center [244, 183] width 96 height 213
click at [129, 138] on button "Recusar pedido" at bounding box center [119, 145] width 46 height 14
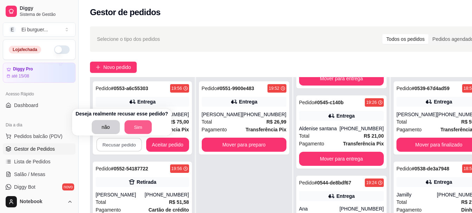
click at [130, 123] on button "Sim" at bounding box center [137, 127] width 27 height 14
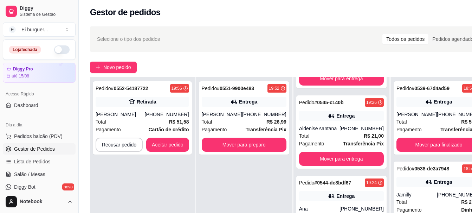
click at [116, 186] on div "Pedido # 0552-54187722 19:56 Retirada Suzane kelly (83) 99120-3014 Total R$ 51,…" at bounding box center [142, 183] width 105 height 213
click at [126, 113] on div "Suzane kelly" at bounding box center [120, 114] width 49 height 7
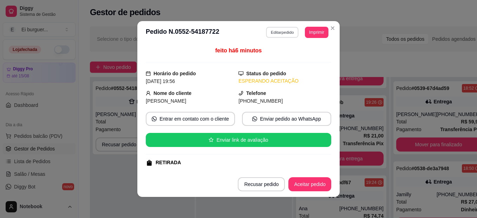
click at [279, 34] on button "Editar pedido" at bounding box center [283, 32] width 33 height 11
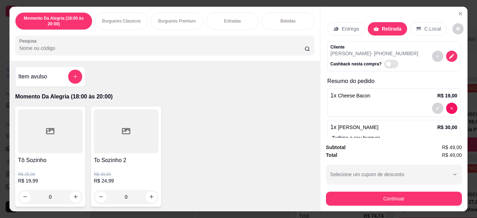
scroll to position [35, 0]
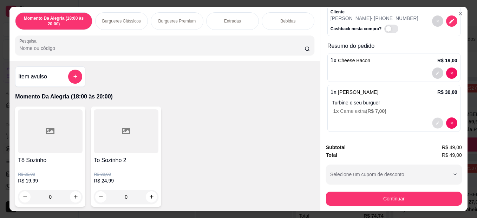
click at [432, 121] on button "decrease-product-quantity" at bounding box center [437, 122] width 11 height 11
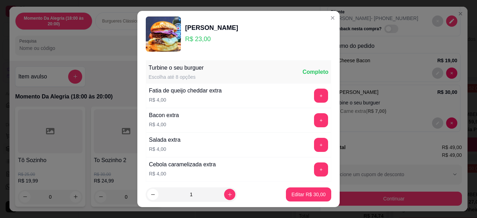
scroll to position [70, 0]
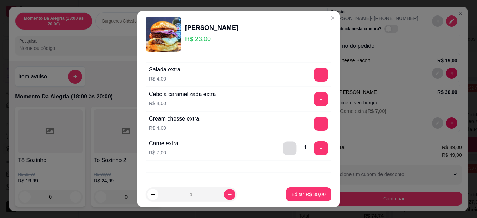
click at [283, 146] on button "-" at bounding box center [290, 149] width 14 height 14
click at [303, 191] on p "Editar R$ 23,00" at bounding box center [309, 194] width 34 height 7
type input "1"
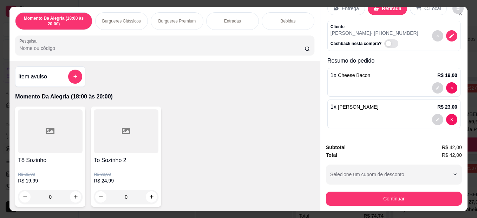
scroll to position [20, 0]
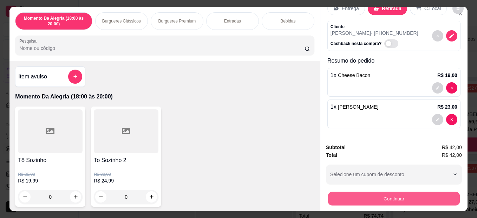
click at [360, 195] on button "Continuar" at bounding box center [394, 199] width 132 height 14
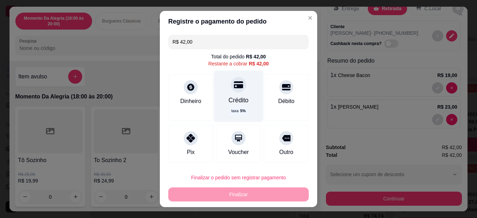
click at [229, 97] on div "Crédito" at bounding box center [239, 100] width 20 height 9
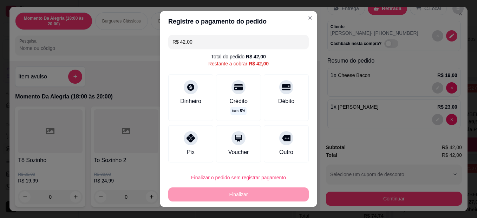
type input "R$ 0,00"
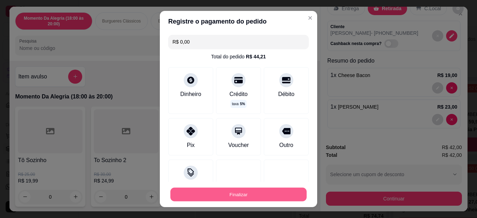
click at [242, 190] on button "Finalizar" at bounding box center [239, 195] width 136 height 14
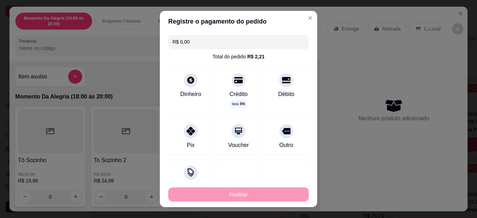
type input "0"
type input "-R$ 42,00"
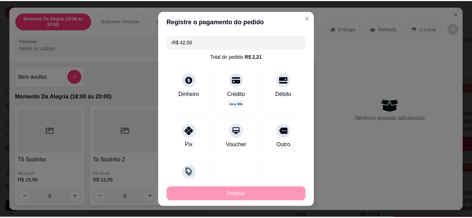
scroll to position [0, 0]
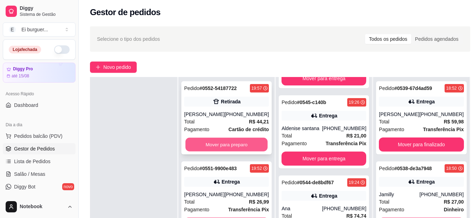
click at [213, 143] on button "Mover para preparo" at bounding box center [227, 145] width 82 height 14
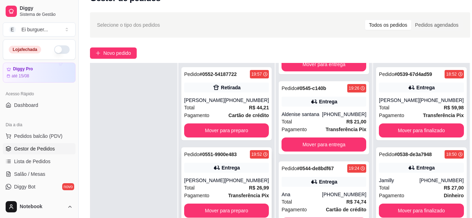
scroll to position [387, 0]
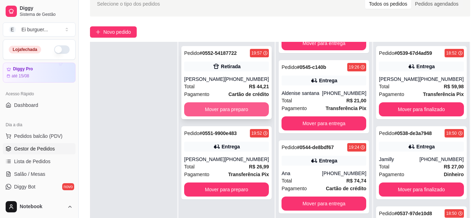
click at [233, 110] on button "Mover para preparo" at bounding box center [226, 109] width 85 height 14
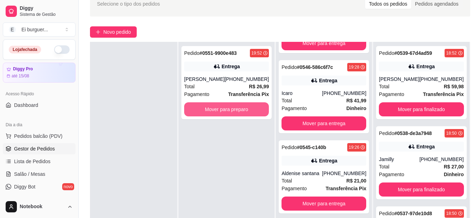
scroll to position [467, 0]
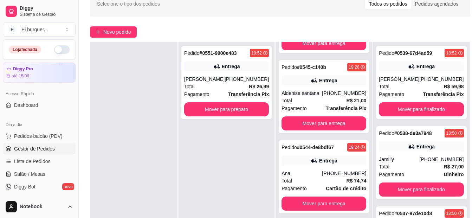
click at [234, 136] on div "Pedido # 0551-9900e483 19:52 Entrega Sonayara Rocha (83) 99182-4586 Total R$ 26…" at bounding box center [227, 151] width 96 height 218
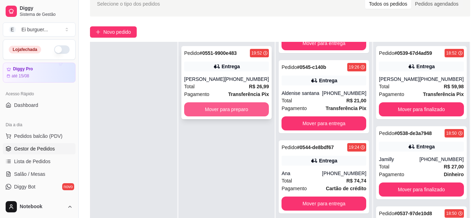
click at [224, 102] on button "Mover para preparo" at bounding box center [226, 109] width 85 height 14
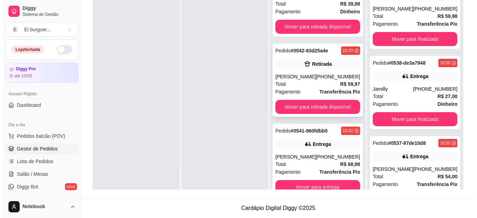
scroll to position [726, 0]
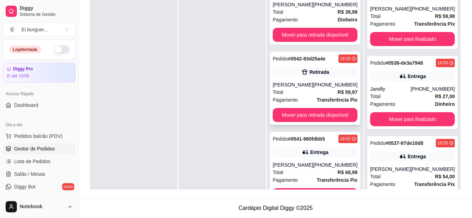
click at [313, 83] on div "Joel" at bounding box center [293, 84] width 40 height 7
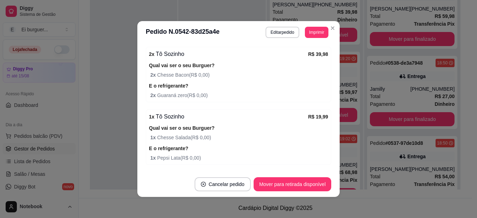
scroll to position [199, 0]
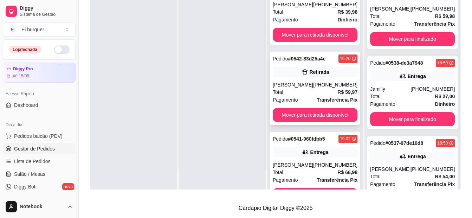
click at [323, 89] on div "Total R$ 59,97" at bounding box center [315, 92] width 85 height 8
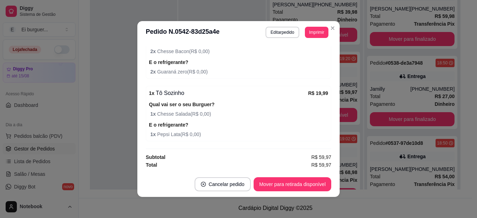
scroll to position [1, 0]
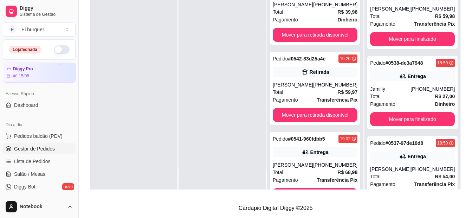
click at [118, 178] on div at bounding box center [133, 81] width 87 height 218
click at [327, 93] on div "Total R$ 59,97" at bounding box center [315, 92] width 85 height 8
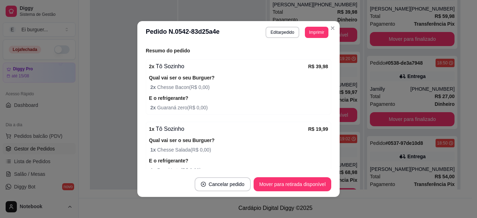
scroll to position [176, 0]
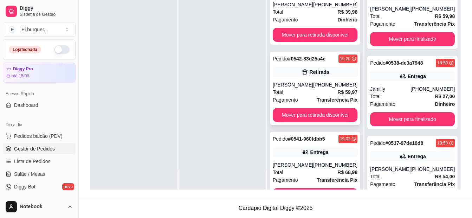
click at [288, 92] on div "Total R$ 59,97" at bounding box center [315, 92] width 85 height 8
drag, startPoint x: 119, startPoint y: 53, endPoint x: 195, endPoint y: 156, distance: 128.6
click at [119, 53] on div at bounding box center [133, 81] width 87 height 218
click at [246, 182] on div at bounding box center [222, 81] width 87 height 218
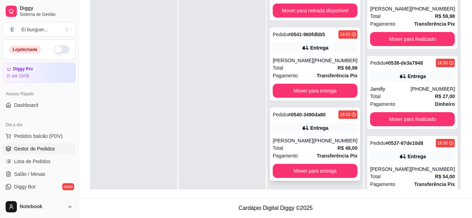
scroll to position [831, 0]
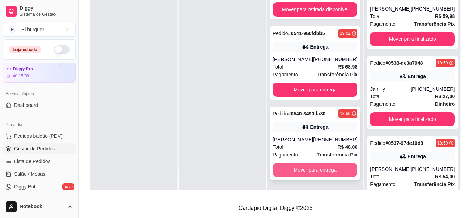
click at [308, 174] on button "Mover para entrega" at bounding box center [315, 170] width 85 height 14
click at [312, 170] on button "Mover para entrega" at bounding box center [315, 170] width 85 height 14
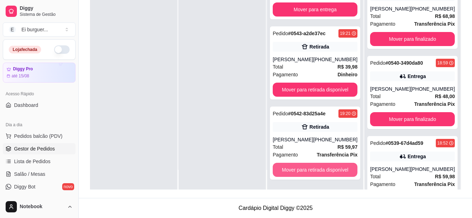
scroll to position [671, 0]
click at [312, 170] on button "Mover para retirada disponível" at bounding box center [315, 170] width 82 height 14
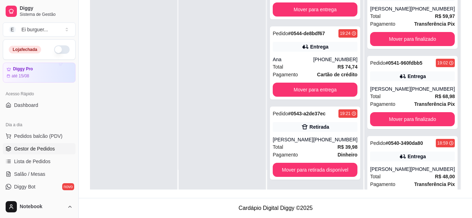
scroll to position [591, 0]
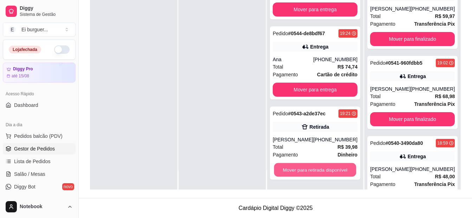
click at [312, 170] on button "Mover para retirada disponível" at bounding box center [315, 170] width 82 height 14
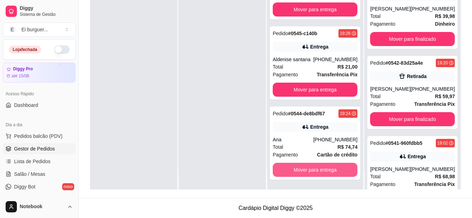
click at [312, 170] on button "Mover para entrega" at bounding box center [315, 170] width 85 height 14
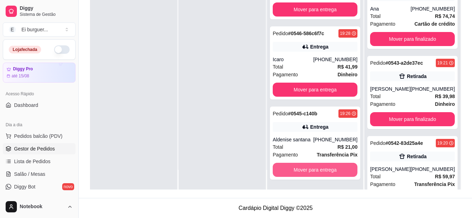
click at [312, 170] on button "Mover para entrega" at bounding box center [315, 170] width 85 height 14
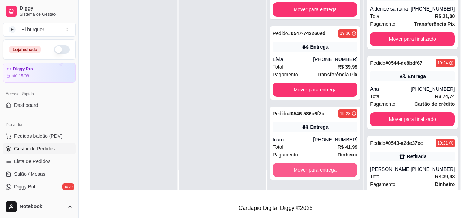
scroll to position [350, 0]
click at [314, 169] on button "Mover para entrega" at bounding box center [315, 170] width 85 height 14
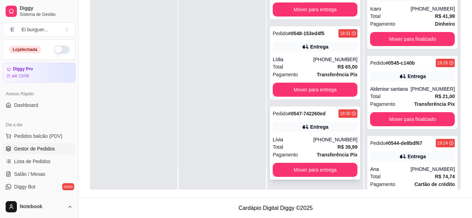
scroll to position [270, 0]
click at [317, 169] on button "Mover para entrega" at bounding box center [315, 170] width 85 height 14
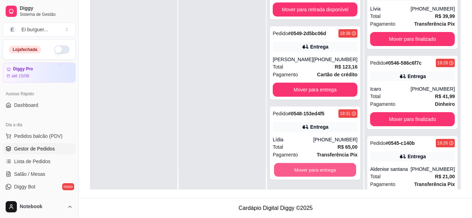
click at [317, 169] on button "Mover para entrega" at bounding box center [315, 170] width 82 height 14
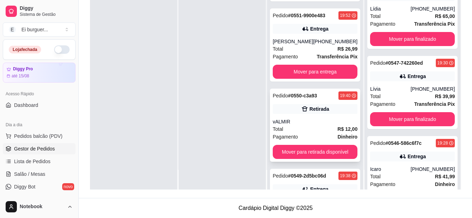
scroll to position [39, 0]
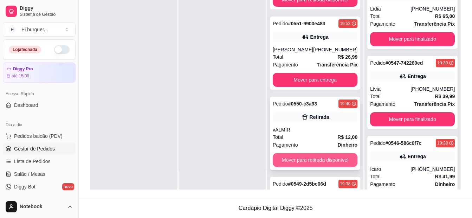
click at [314, 161] on button "Mover para retirada disponível" at bounding box center [315, 160] width 85 height 14
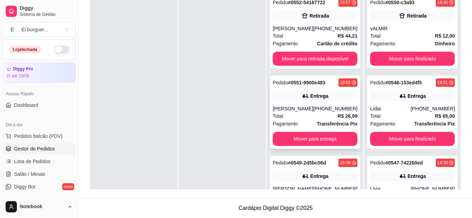
scroll to position [72, 0]
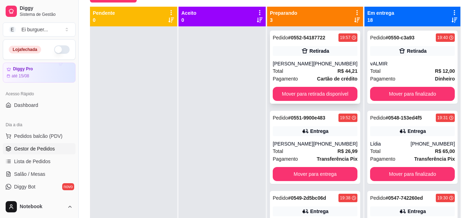
click at [325, 63] on div "(83) 99120-3014" at bounding box center [335, 63] width 44 height 7
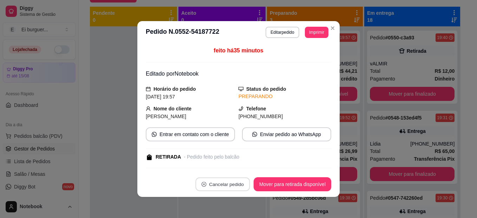
click at [240, 185] on button "Cancelar pedido" at bounding box center [222, 185] width 54 height 14
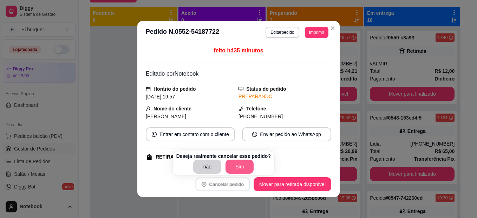
click at [236, 167] on button "Sim" at bounding box center [240, 167] width 28 height 14
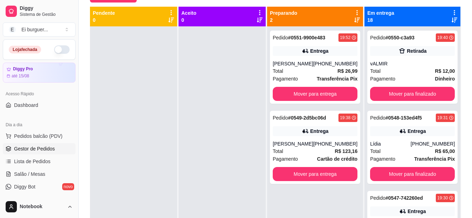
click at [232, 181] on div at bounding box center [222, 135] width 87 height 218
click at [240, 197] on div at bounding box center [222, 135] width 87 height 218
click at [218, 174] on div at bounding box center [222, 135] width 87 height 218
click at [216, 90] on div at bounding box center [222, 135] width 87 height 218
click at [227, 181] on div at bounding box center [222, 135] width 87 height 218
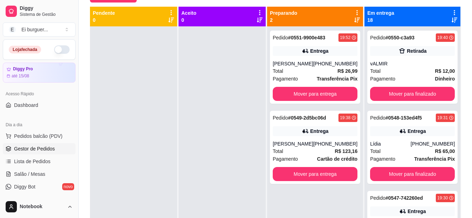
click at [195, 81] on div at bounding box center [222, 135] width 87 height 218
click at [207, 91] on div at bounding box center [222, 135] width 87 height 218
click at [109, 95] on div at bounding box center [133, 135] width 87 height 218
click at [231, 99] on div at bounding box center [222, 135] width 87 height 218
click at [215, 79] on div at bounding box center [222, 135] width 87 height 218
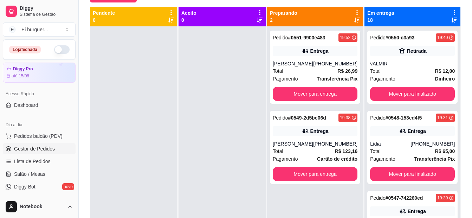
click at [201, 69] on div at bounding box center [222, 135] width 87 height 218
click at [216, 112] on div at bounding box center [222, 135] width 87 height 218
click at [115, 75] on div at bounding box center [133, 135] width 87 height 218
click at [205, 180] on div at bounding box center [222, 135] width 87 height 218
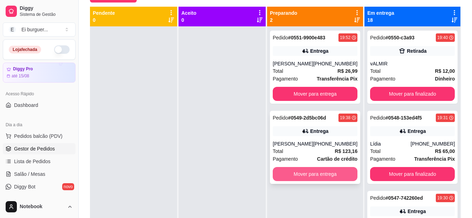
click at [327, 177] on button "Mover para entrega" at bounding box center [315, 174] width 85 height 14
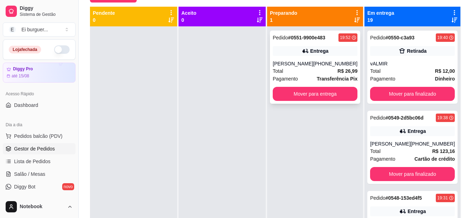
click at [333, 101] on div "Pedido # 0551-9900e483 19:52 Entrega Sonayara Rocha (83) 99182-4586 Total R$ 26…" at bounding box center [315, 67] width 90 height 73
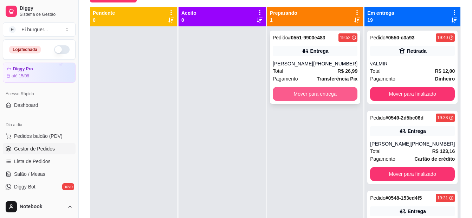
click at [335, 95] on button "Mover para entrega" at bounding box center [315, 94] width 85 height 14
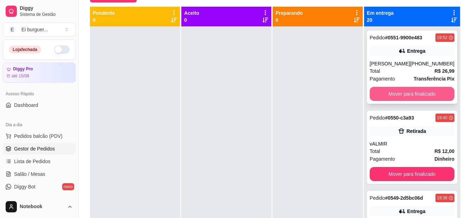
click at [385, 96] on button "Mover para finalizado" at bounding box center [412, 94] width 85 height 14
click at [386, 93] on button "Mover para finalizado" at bounding box center [412, 94] width 85 height 14
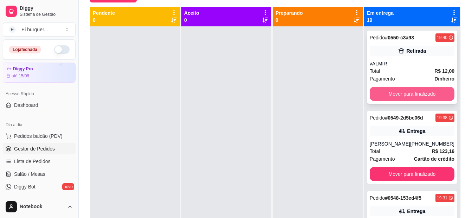
click at [386, 93] on button "Mover para finalizado" at bounding box center [412, 94] width 85 height 14
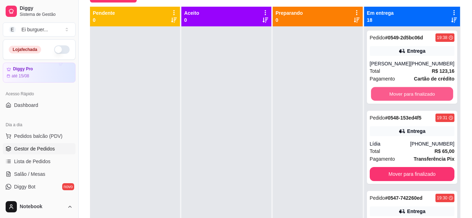
click at [386, 93] on button "Mover para finalizado" at bounding box center [412, 94] width 82 height 14
click at [386, 93] on button "Mover para finalizado" at bounding box center [412, 94] width 85 height 14
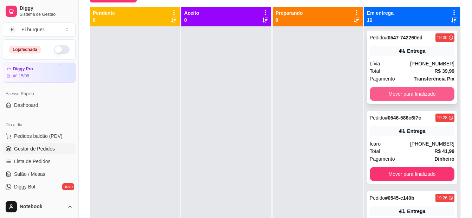
click at [389, 90] on button "Mover para finalizado" at bounding box center [412, 94] width 85 height 14
click at [390, 92] on button "Mover para finalizado" at bounding box center [412, 94] width 85 height 14
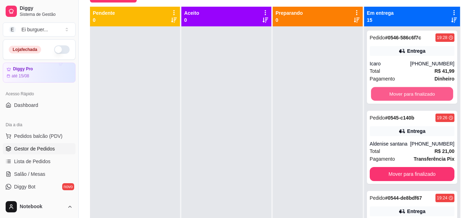
click at [390, 92] on button "Mover para finalizado" at bounding box center [412, 94] width 82 height 14
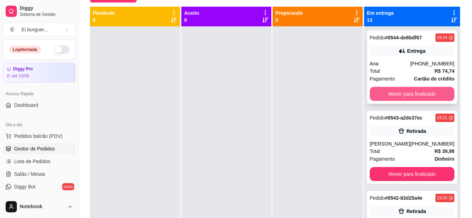
click at [399, 93] on button "Mover para finalizado" at bounding box center [412, 94] width 85 height 14
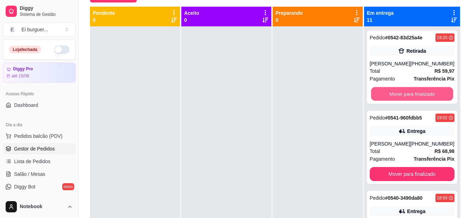
click at [399, 93] on button "Mover para finalizado" at bounding box center [412, 94] width 82 height 14
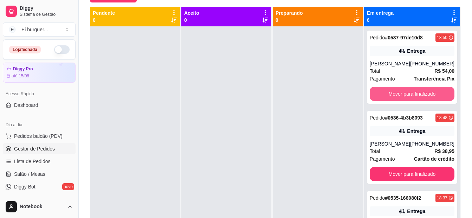
click at [399, 93] on button "Mover para finalizado" at bounding box center [412, 94] width 85 height 14
click at [405, 101] on button "Mover para finalizado" at bounding box center [412, 94] width 85 height 14
click at [403, 98] on button "Mover para finalizado" at bounding box center [412, 94] width 85 height 14
click at [406, 92] on button "Mover para finalizado" at bounding box center [412, 94] width 82 height 14
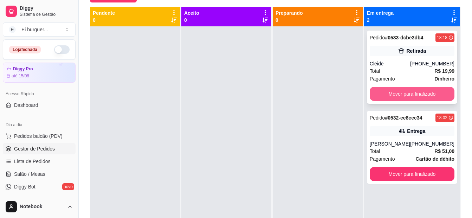
click at [406, 94] on button "Mover para finalizado" at bounding box center [412, 94] width 85 height 14
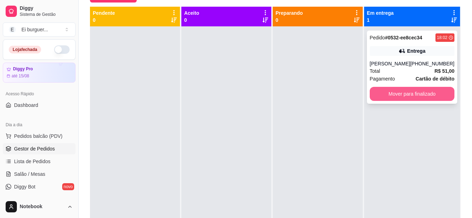
click at [406, 94] on button "Mover para finalizado" at bounding box center [412, 94] width 85 height 14
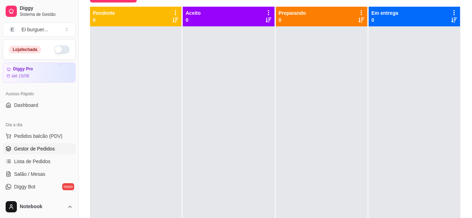
click at [298, 190] on div at bounding box center [321, 135] width 91 height 218
click at [190, 117] on div at bounding box center [228, 135] width 91 height 218
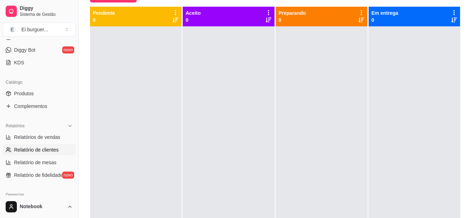
scroll to position [141, 0]
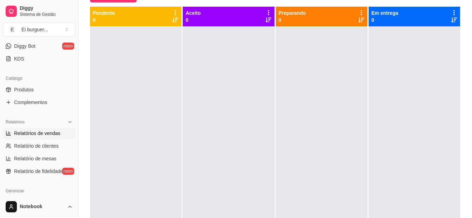
click at [34, 137] on link "Relatórios de vendas" at bounding box center [39, 133] width 73 height 11
select select "ALL"
select select "0"
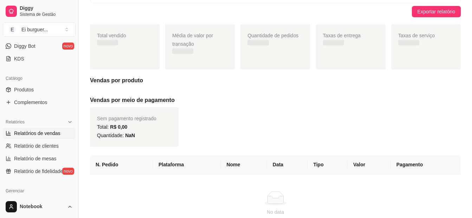
click at [51, 133] on span "Relatórios de vendas" at bounding box center [37, 133] width 46 height 7
